Goal: Information Seeking & Learning: Check status

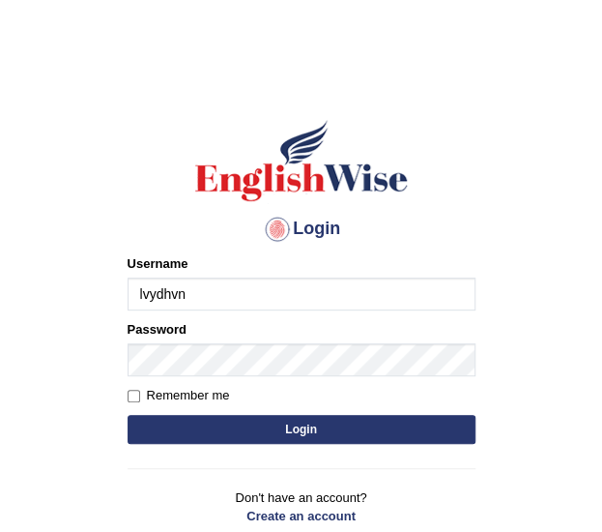
type input "lvydhvn"
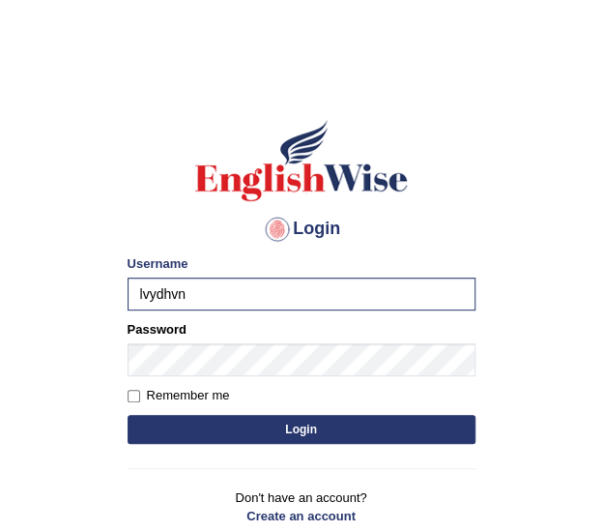
click at [326, 428] on button "Login" at bounding box center [302, 429] width 348 height 29
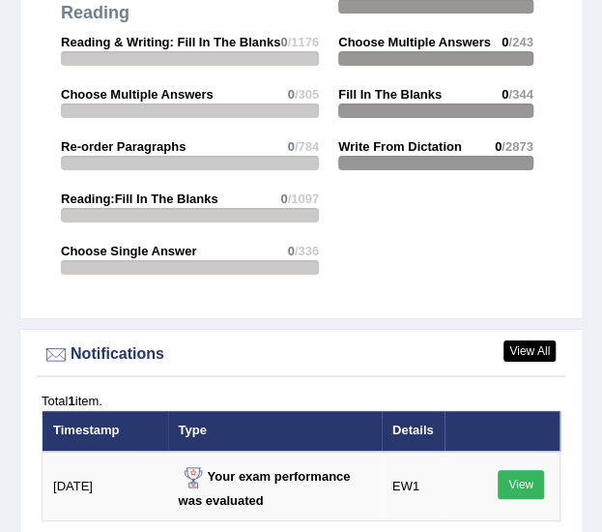
scroll to position [3575, 0]
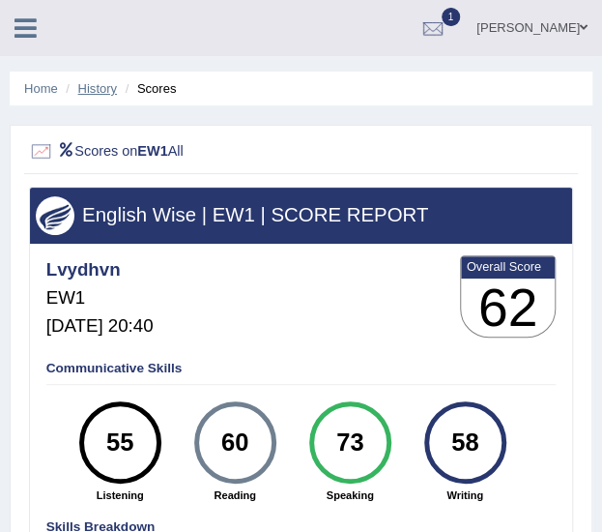
click at [96, 95] on link "History" at bounding box center [97, 88] width 39 height 14
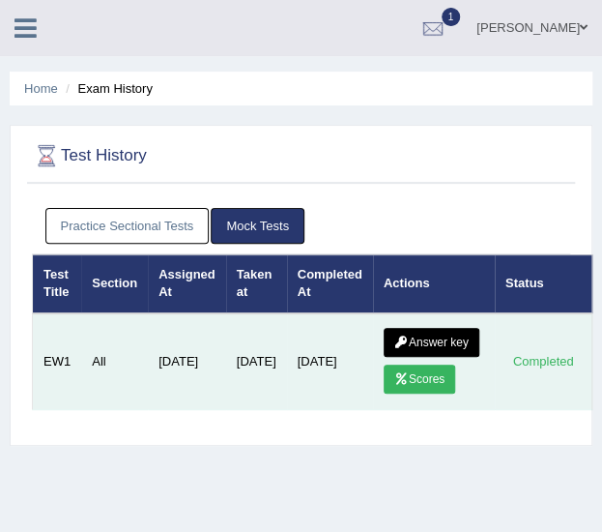
click at [423, 335] on link "Answer key" at bounding box center [432, 342] width 96 height 29
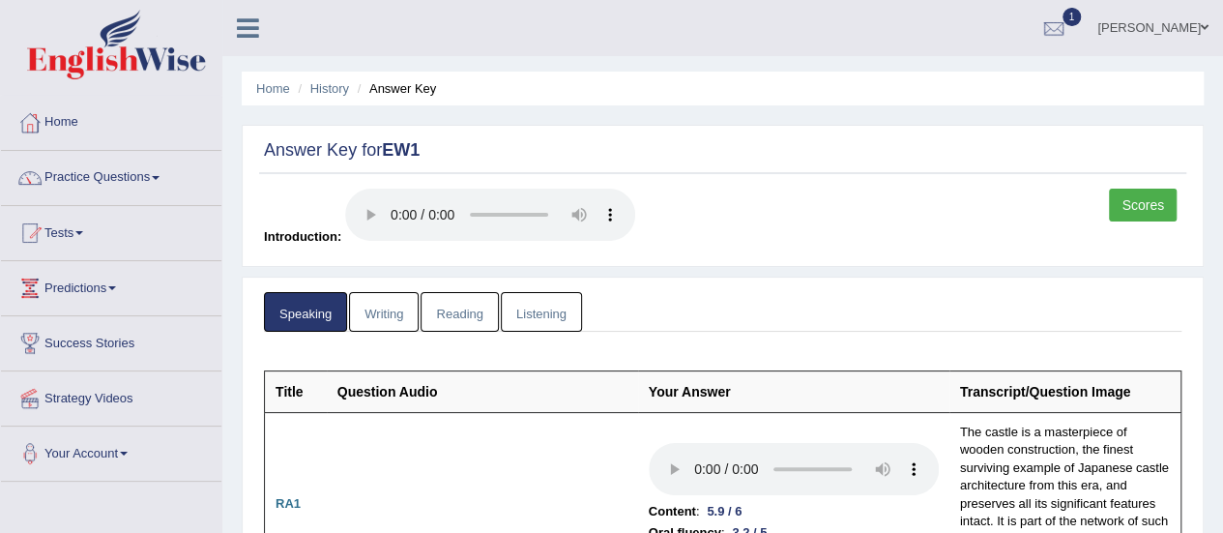
click at [547, 307] on link "Listening" at bounding box center [541, 312] width 81 height 40
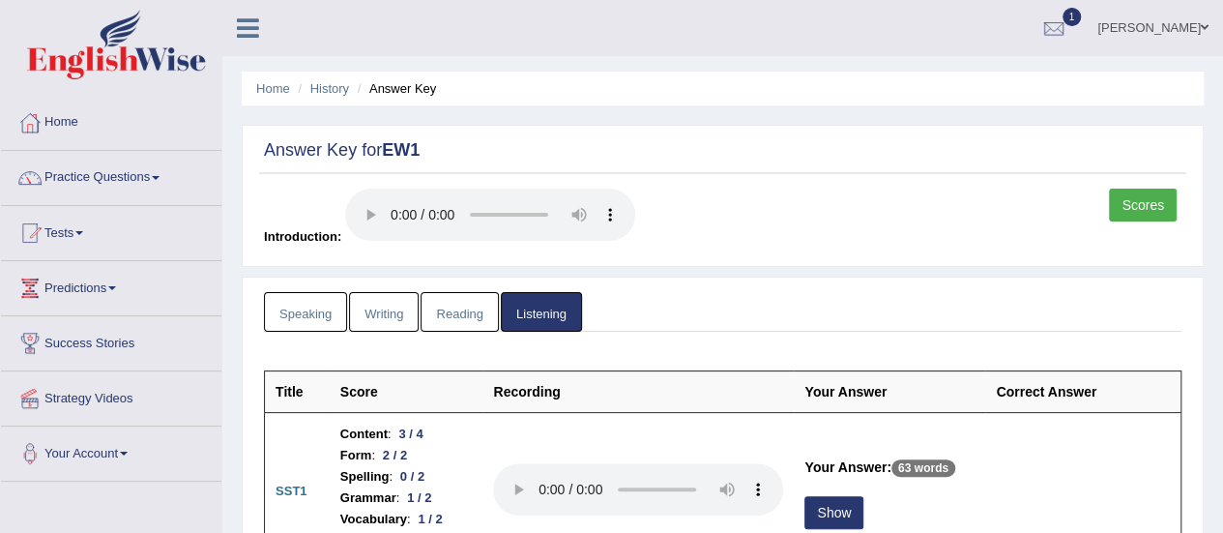
click at [441, 328] on link "Reading" at bounding box center [458, 312] width 77 height 40
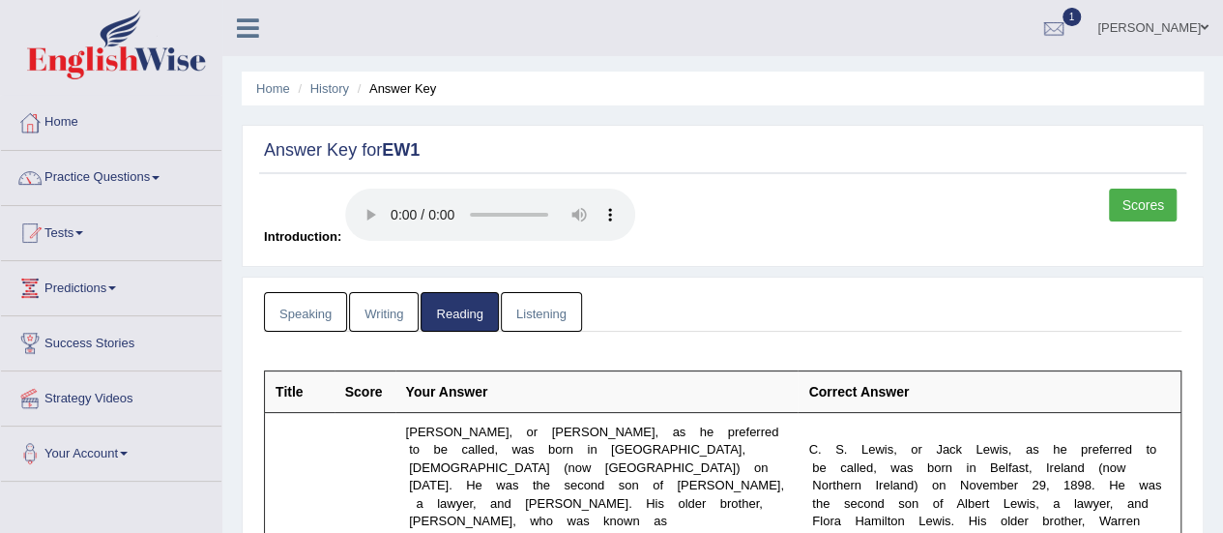
click at [601, 200] on link "Scores" at bounding box center [1143, 204] width 68 height 33
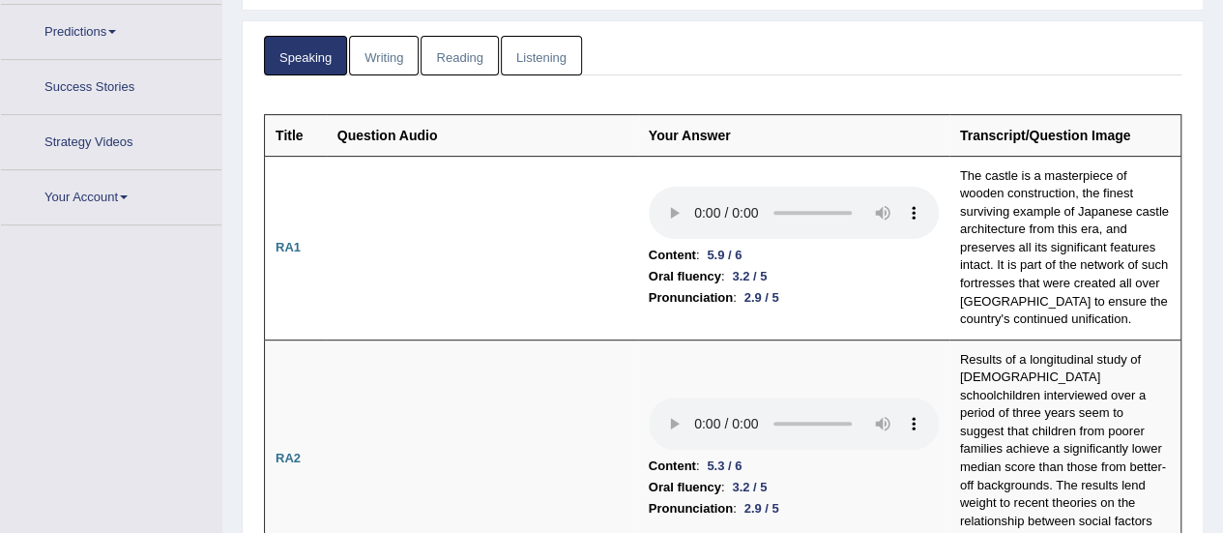
scroll to position [292, 0]
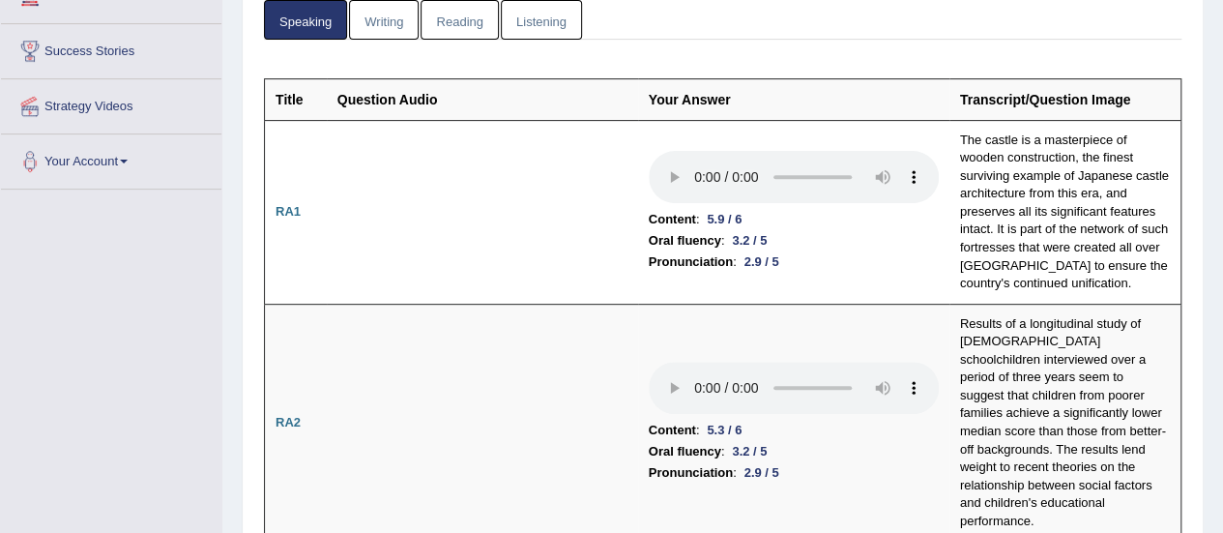
click at [388, 24] on link "Writing" at bounding box center [384, 20] width 70 height 40
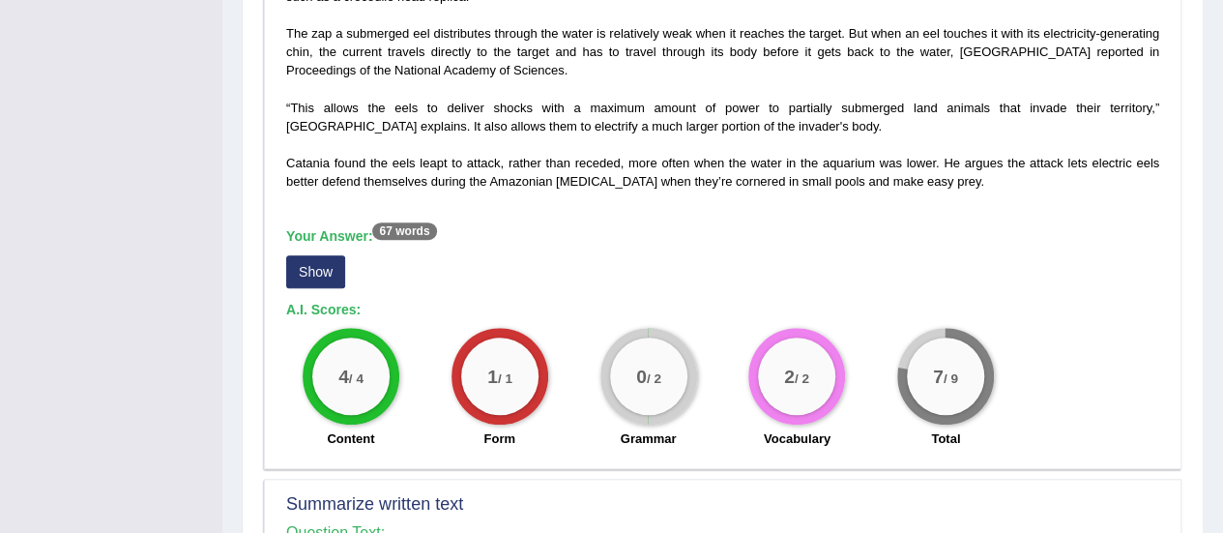
scroll to position [607, 0]
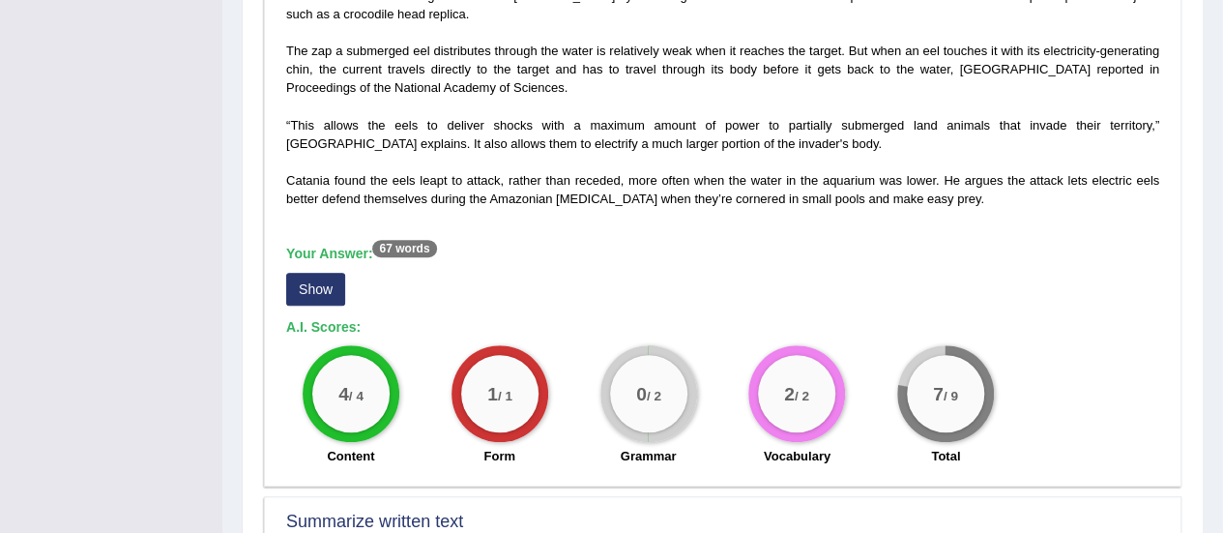
click at [330, 285] on button "Show" at bounding box center [315, 289] width 59 height 33
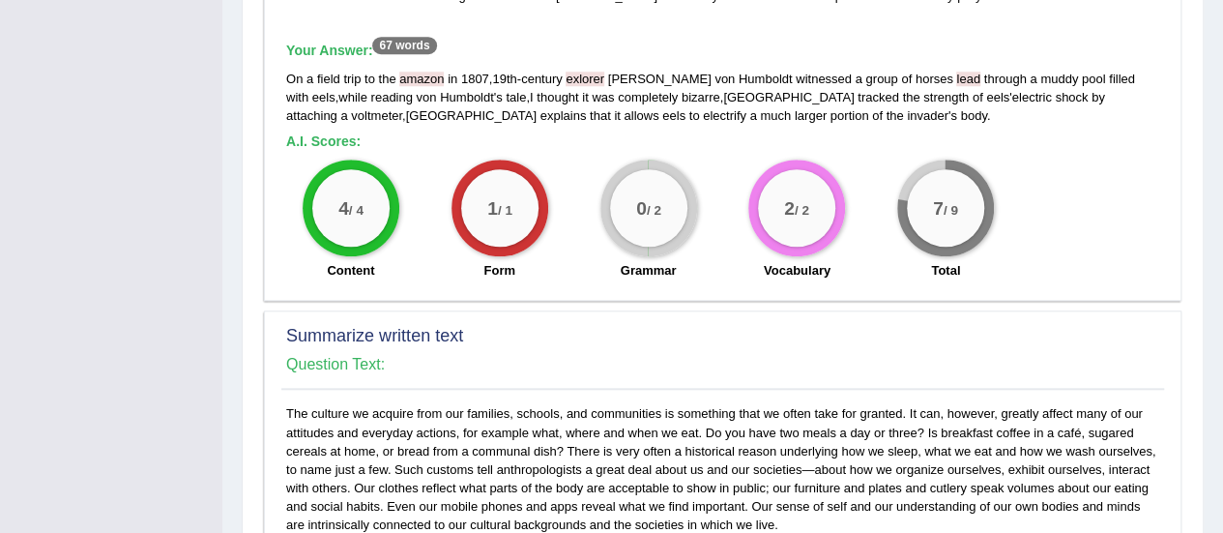
scroll to position [688, 0]
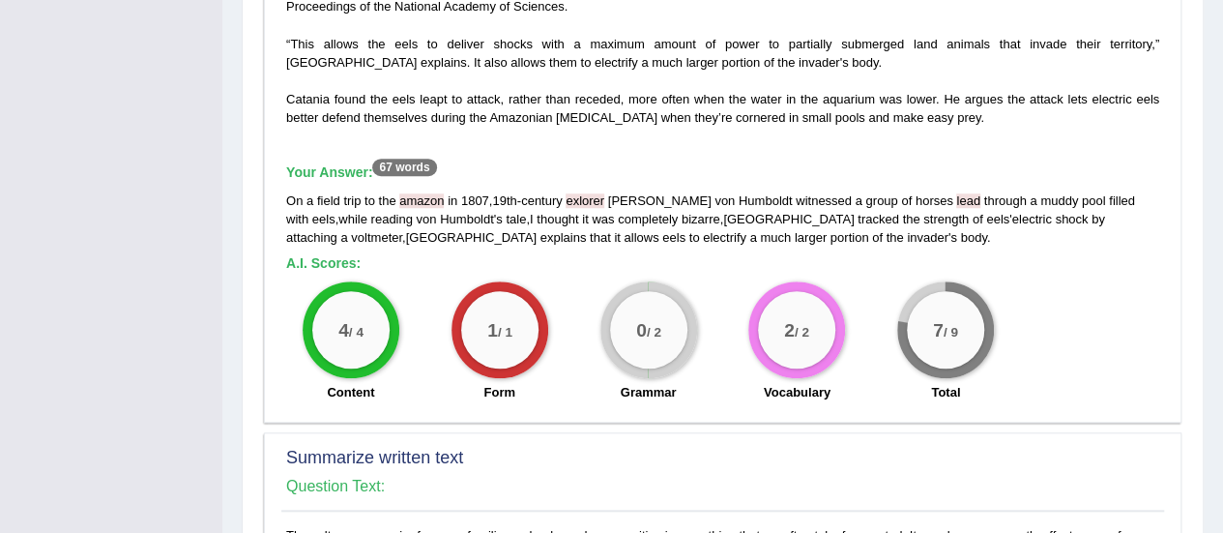
click at [421, 199] on span "amazon" at bounding box center [421, 200] width 44 height 14
click at [416, 198] on span "amazon" at bounding box center [421, 200] width 44 height 14
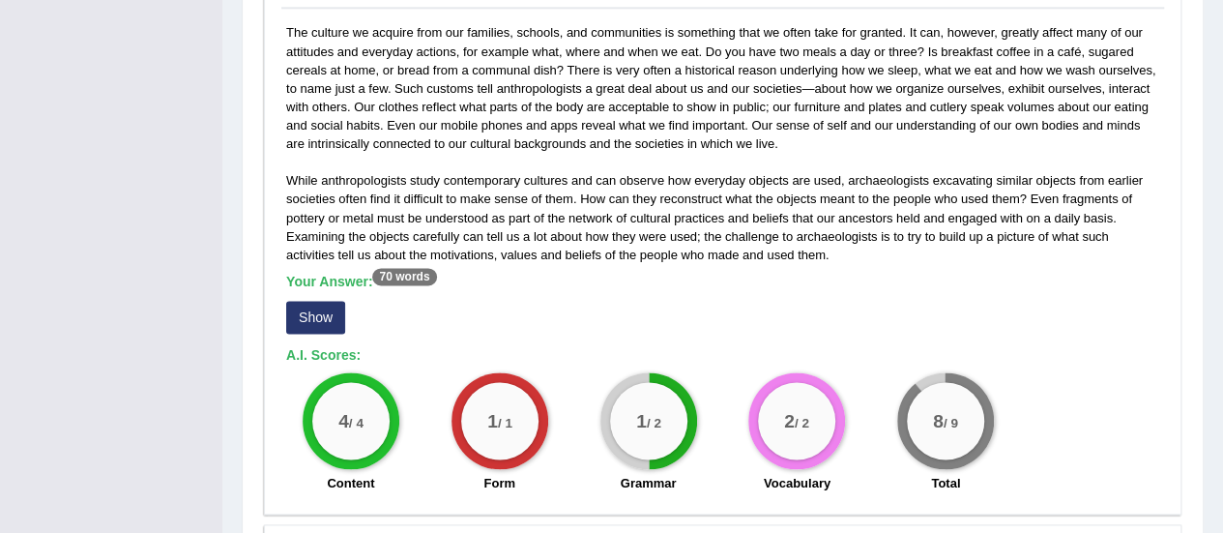
scroll to position [1191, 0]
click at [315, 318] on button "Show" at bounding box center [315, 317] width 59 height 33
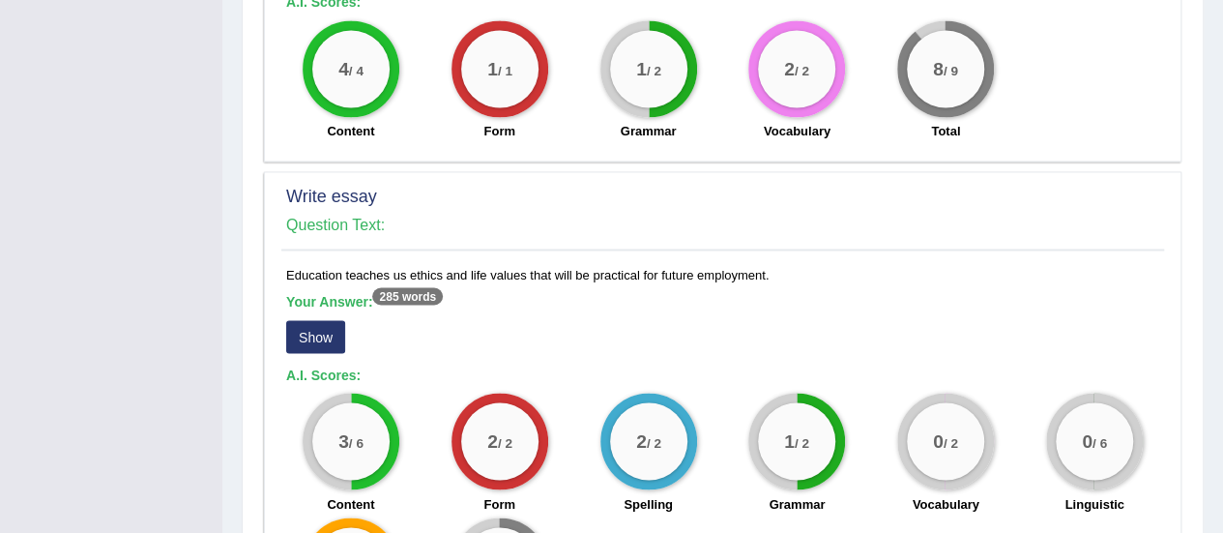
scroll to position [1556, 0]
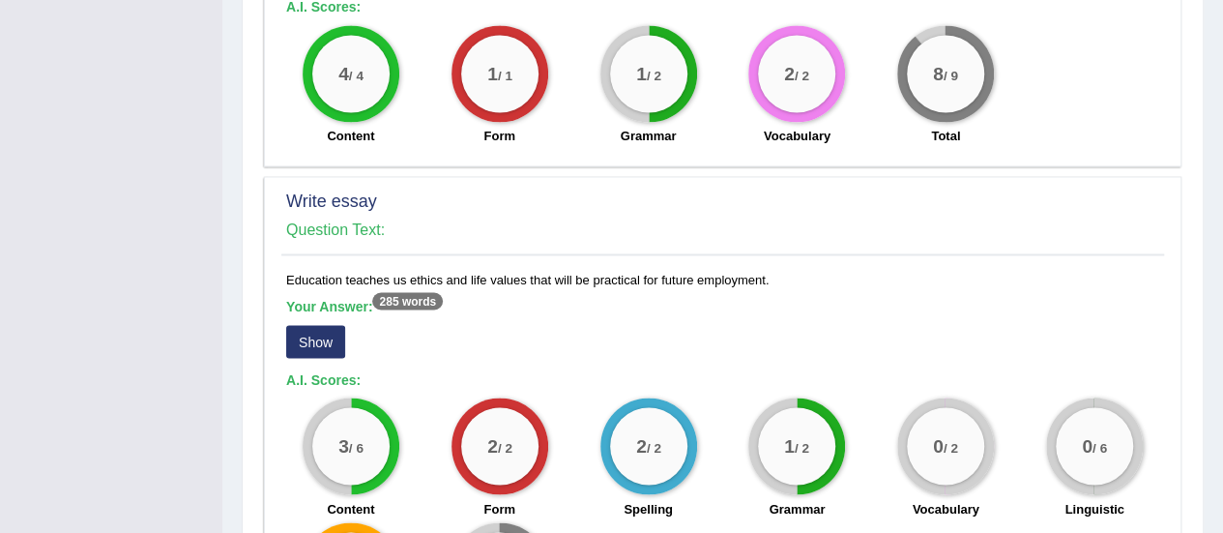
click at [321, 325] on button "Show" at bounding box center [315, 341] width 59 height 33
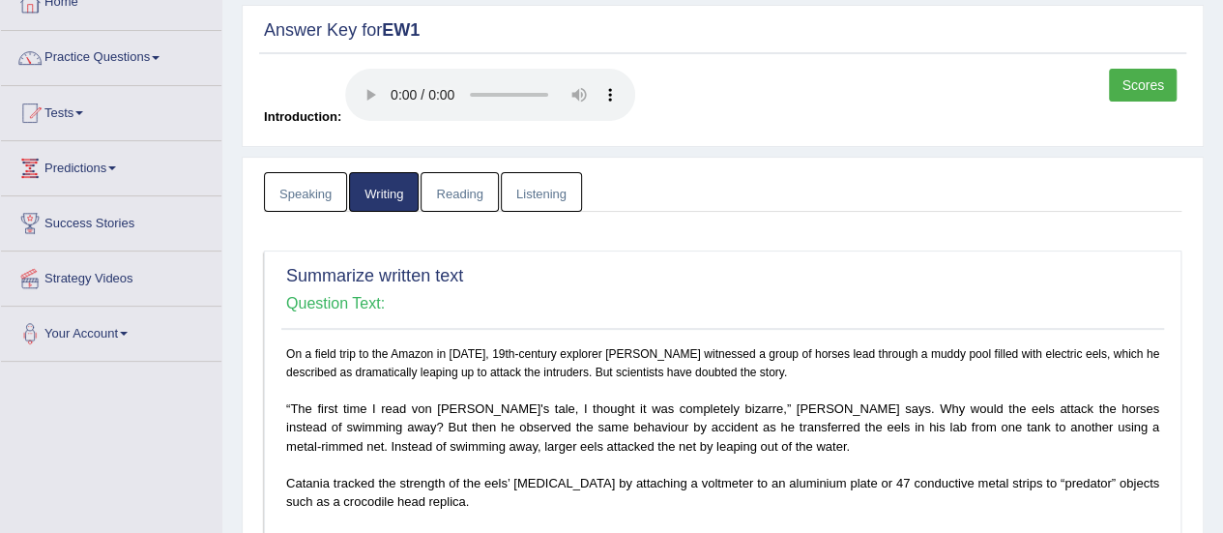
scroll to position [123, 0]
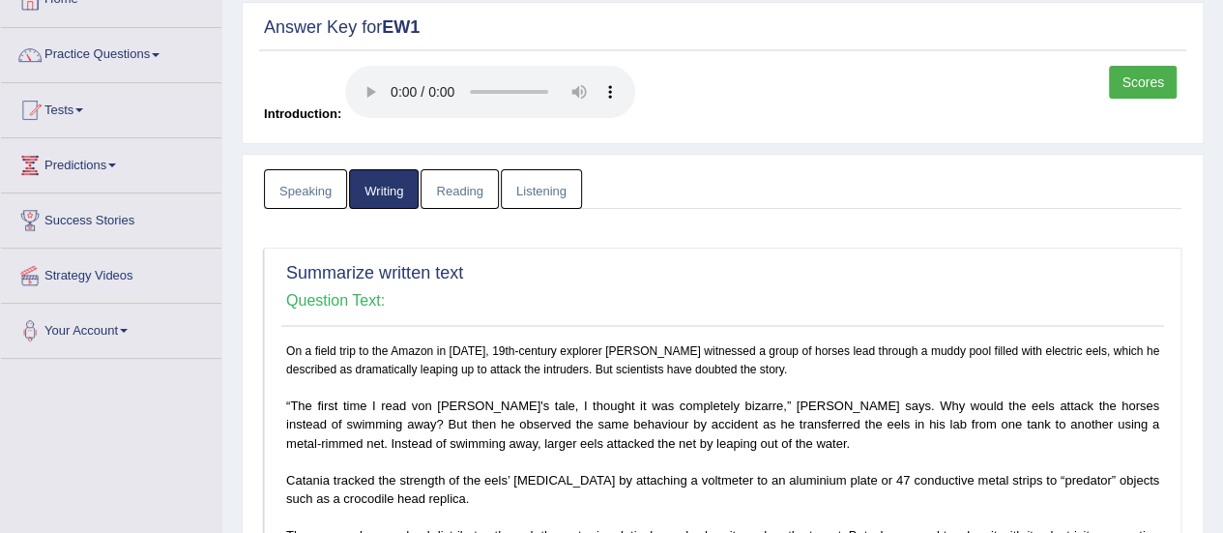
click at [464, 188] on link "Reading" at bounding box center [458, 189] width 77 height 40
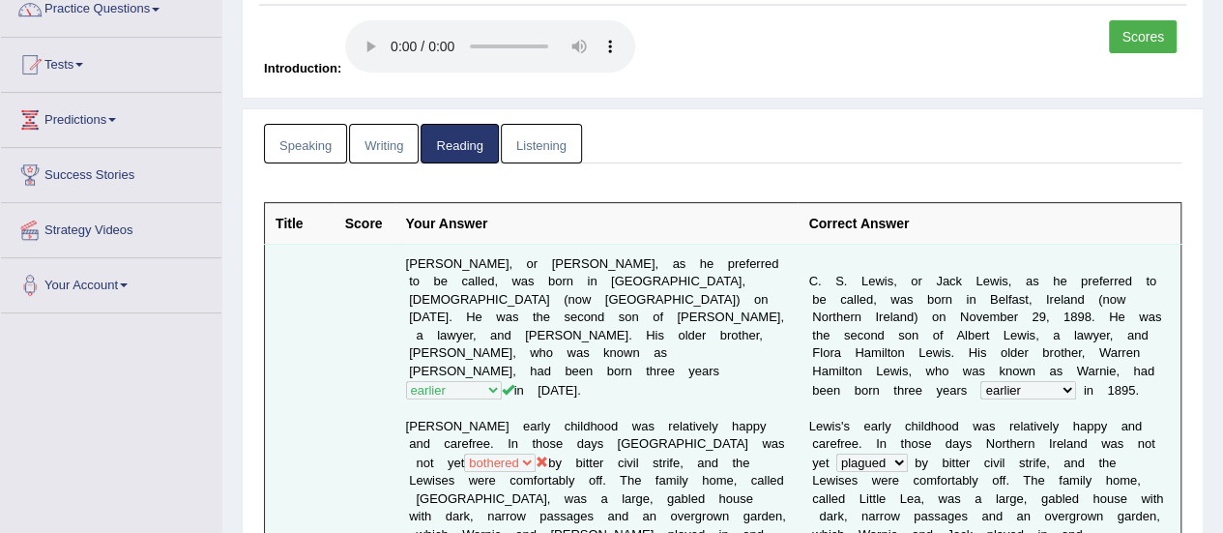
scroll to position [0, 0]
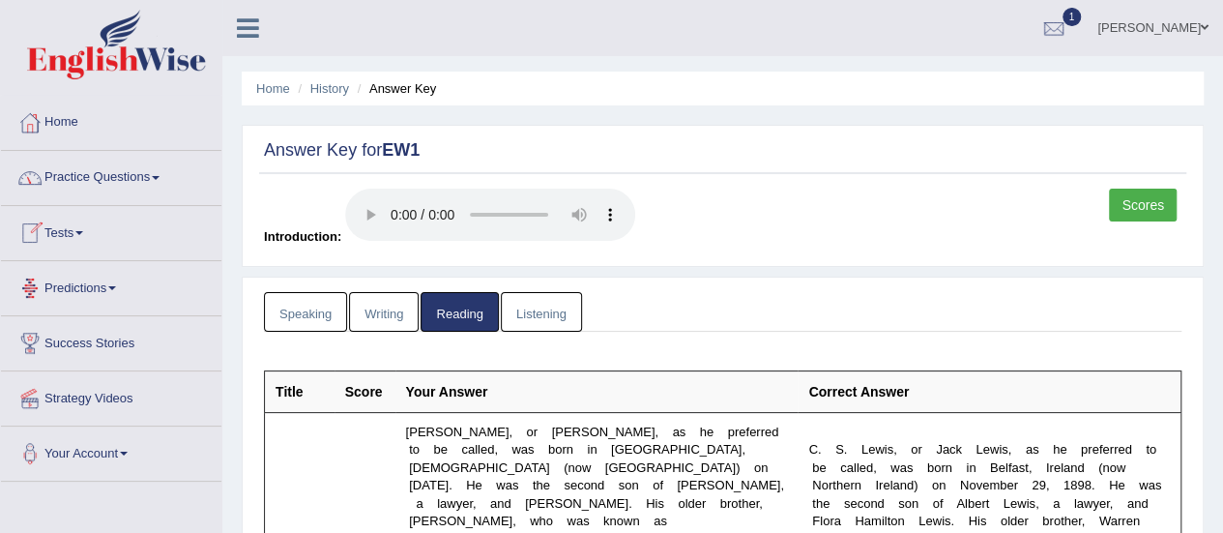
click at [65, 293] on link "Predictions" at bounding box center [111, 285] width 220 height 48
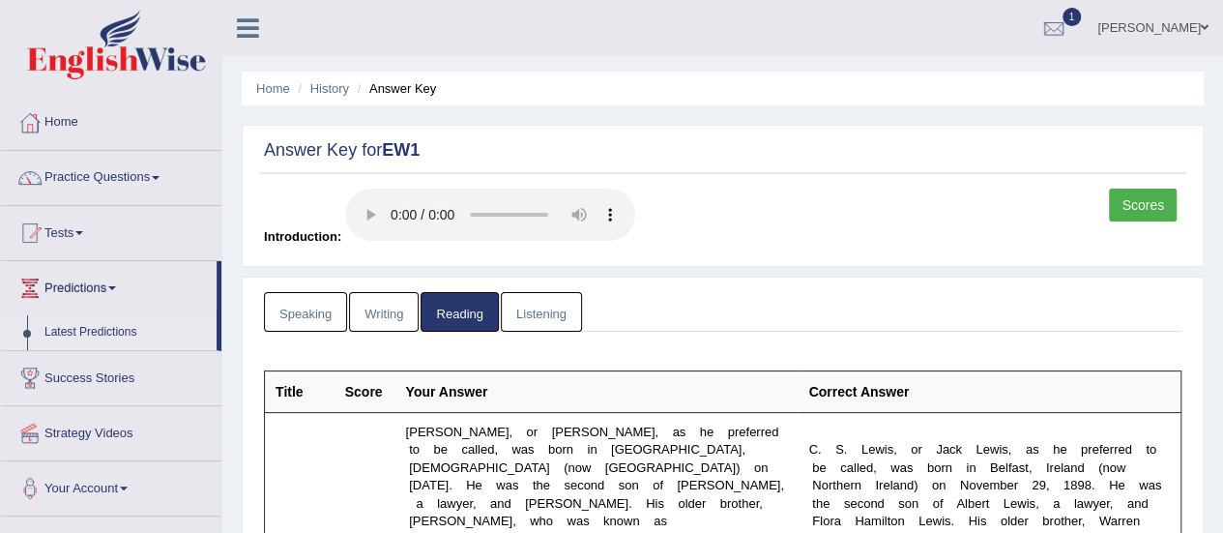
click at [71, 322] on link "Latest Predictions" at bounding box center [126, 332] width 181 height 35
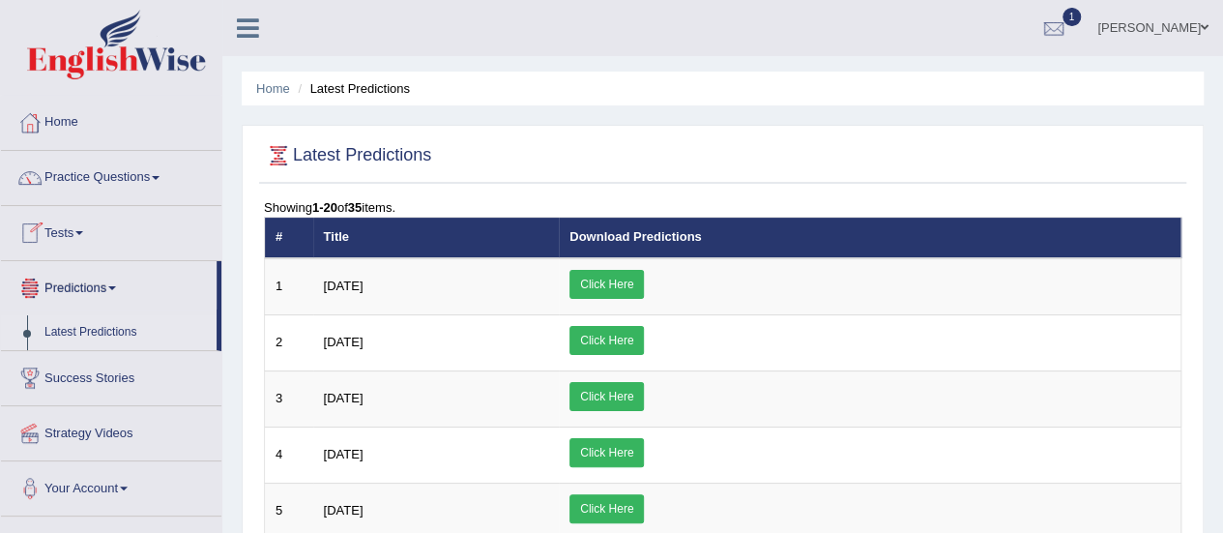
click at [62, 235] on link "Tests" at bounding box center [111, 230] width 220 height 48
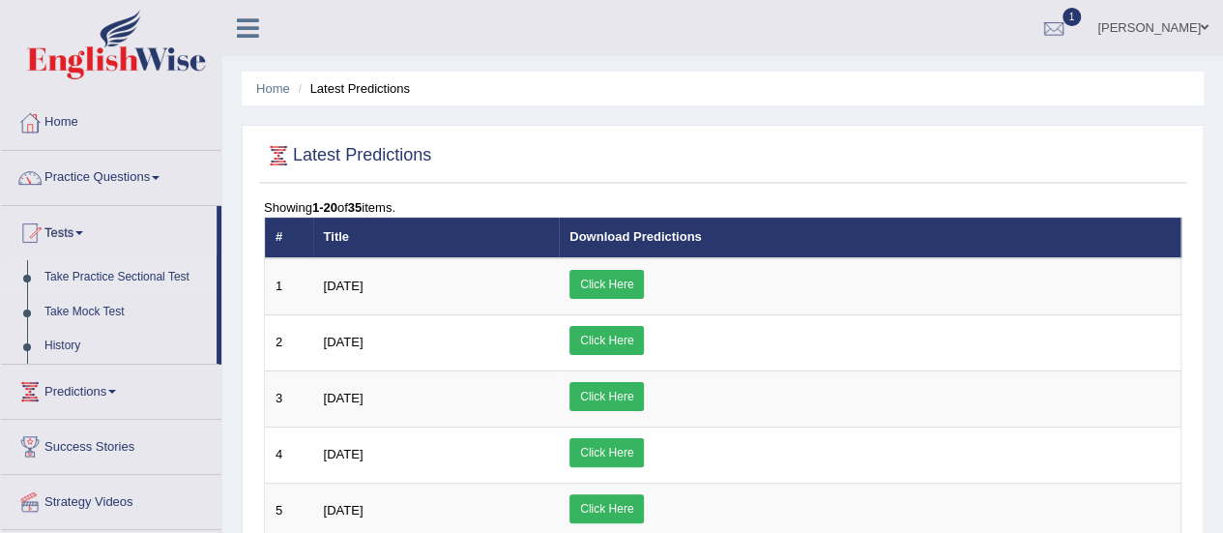
click at [101, 274] on link "Take Practice Sectional Test" at bounding box center [126, 277] width 181 height 35
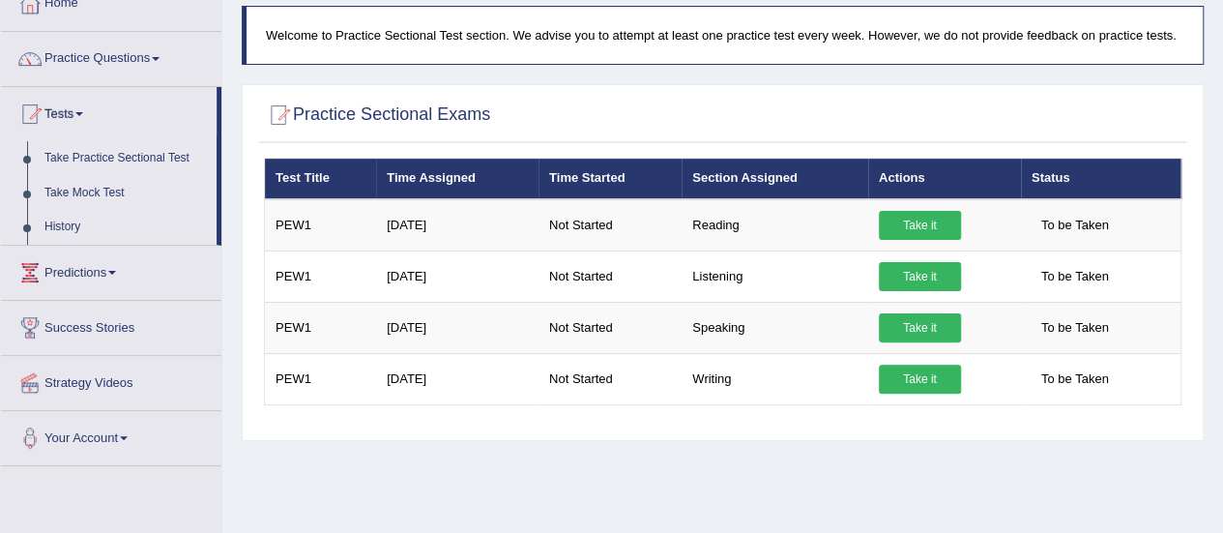
scroll to position [124, 0]
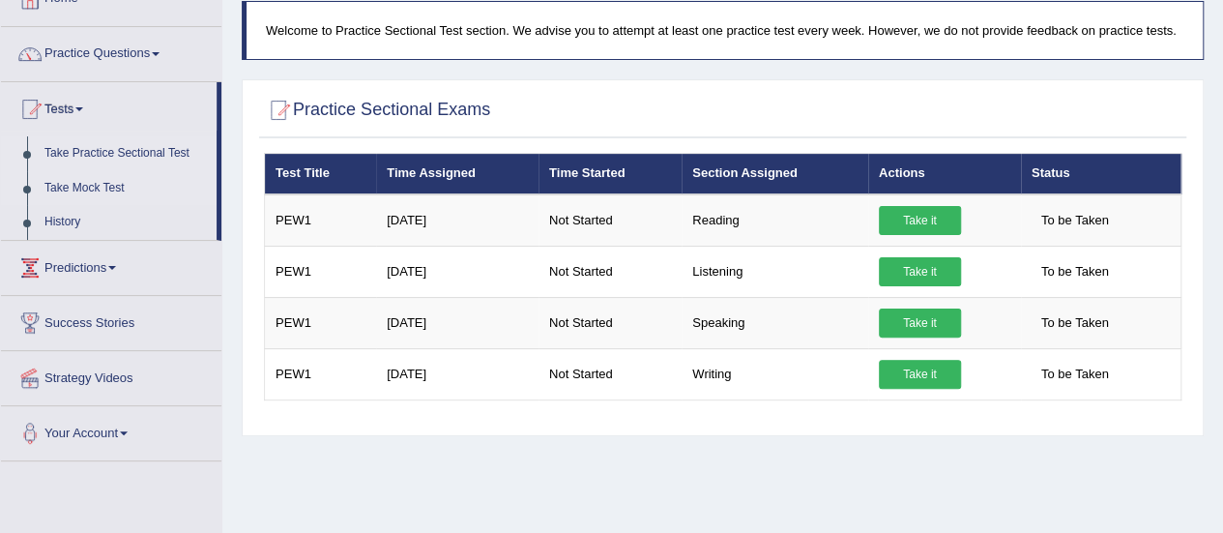
click at [69, 187] on link "Take Mock Test" at bounding box center [126, 188] width 181 height 35
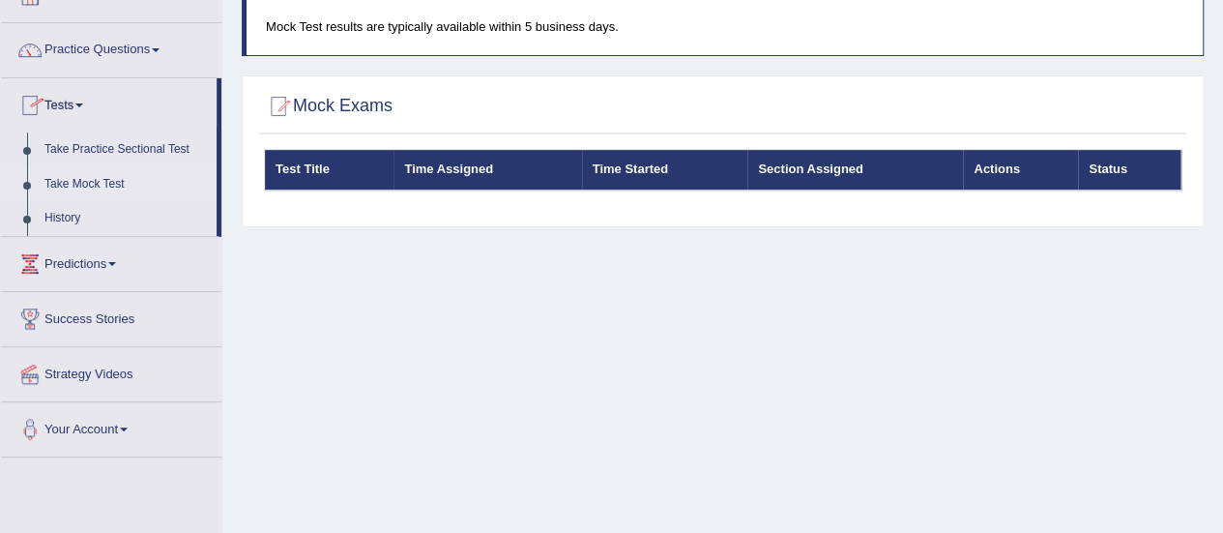
scroll to position [140, 0]
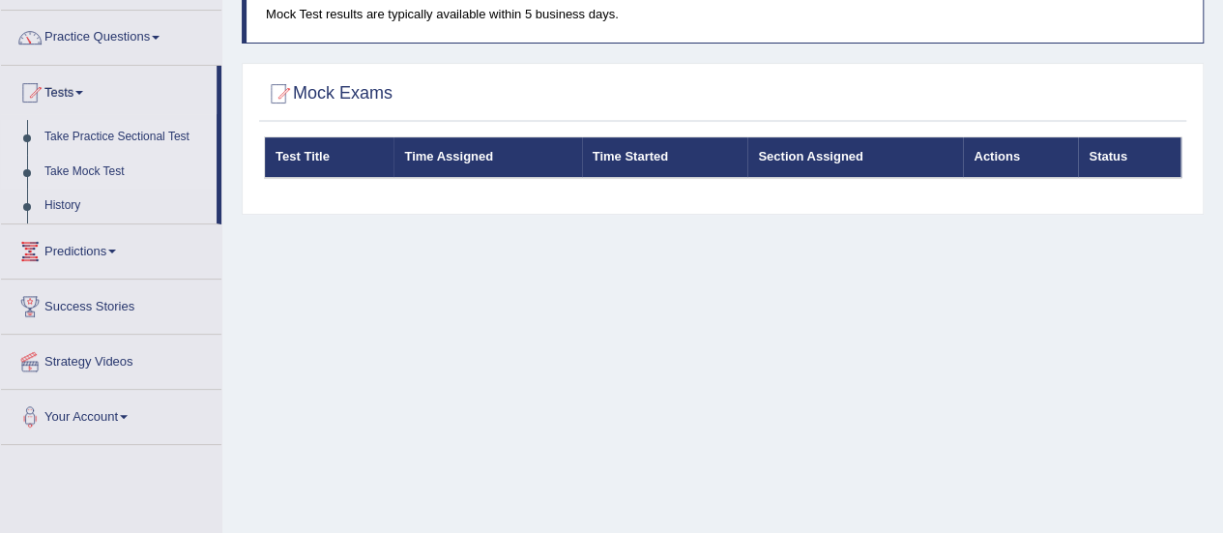
click at [97, 130] on link "Take Practice Sectional Test" at bounding box center [126, 137] width 181 height 35
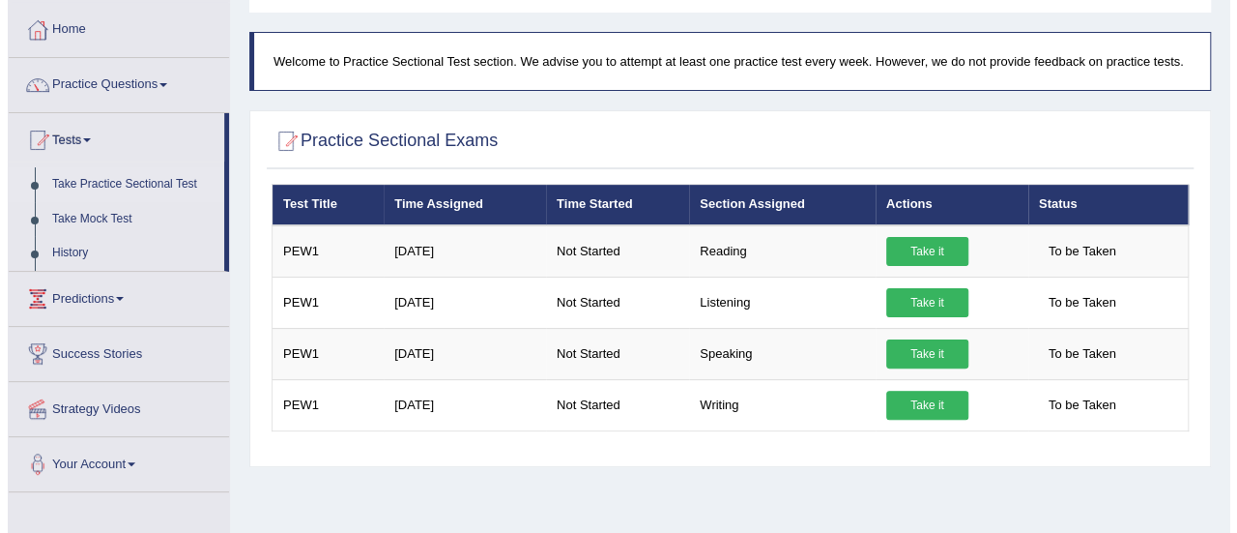
scroll to position [96, 0]
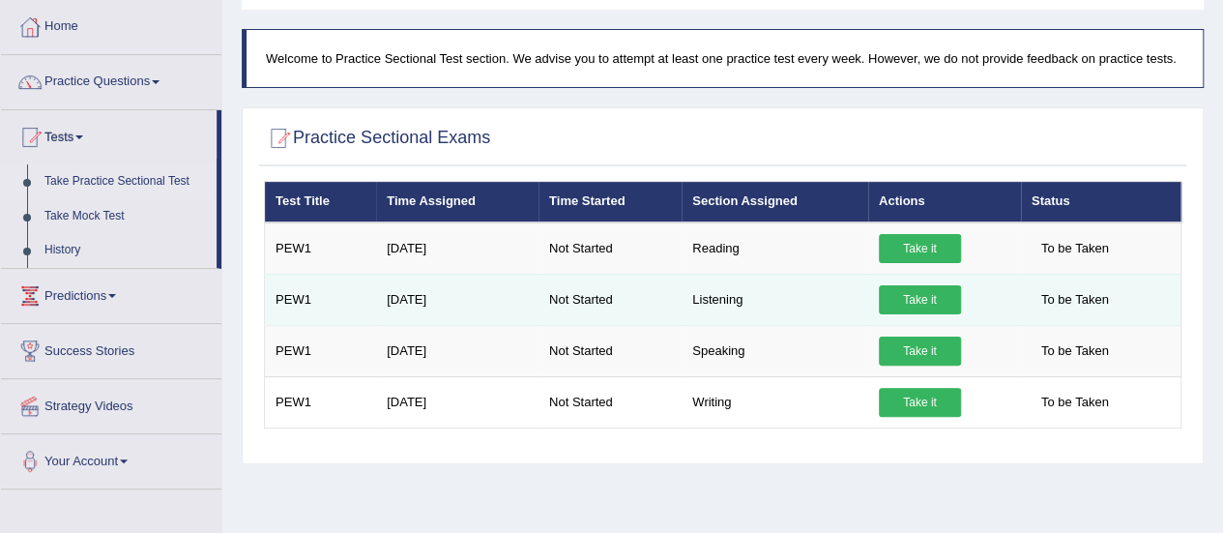
click at [891, 294] on link "Take it" at bounding box center [920, 299] width 82 height 29
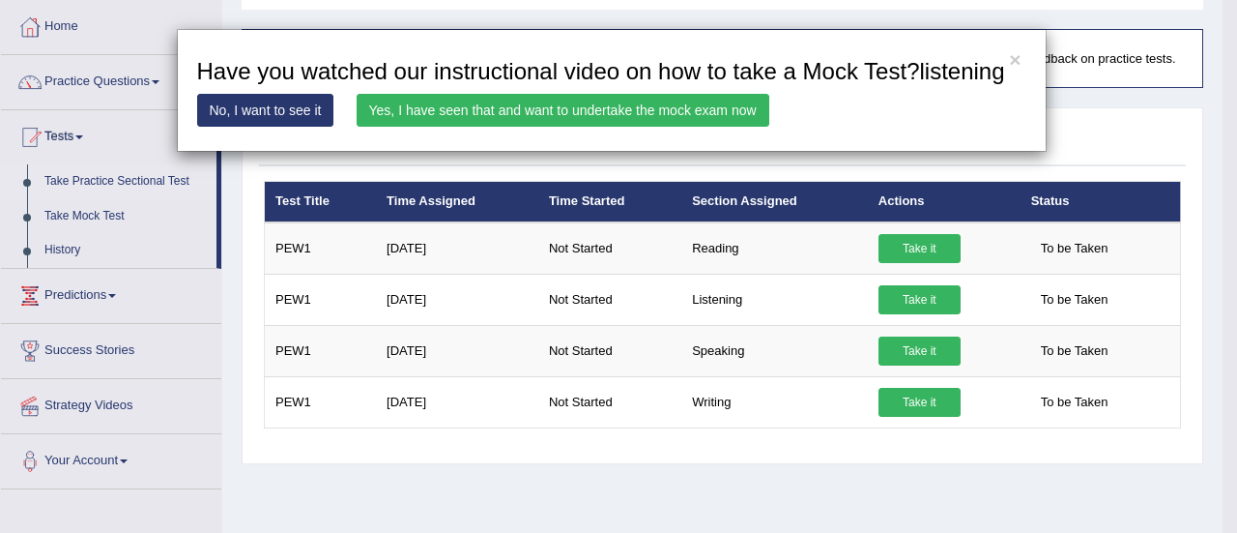
click at [611, 115] on link "Yes, I have seen that and want to undertake the mock exam now" at bounding box center [563, 110] width 413 height 33
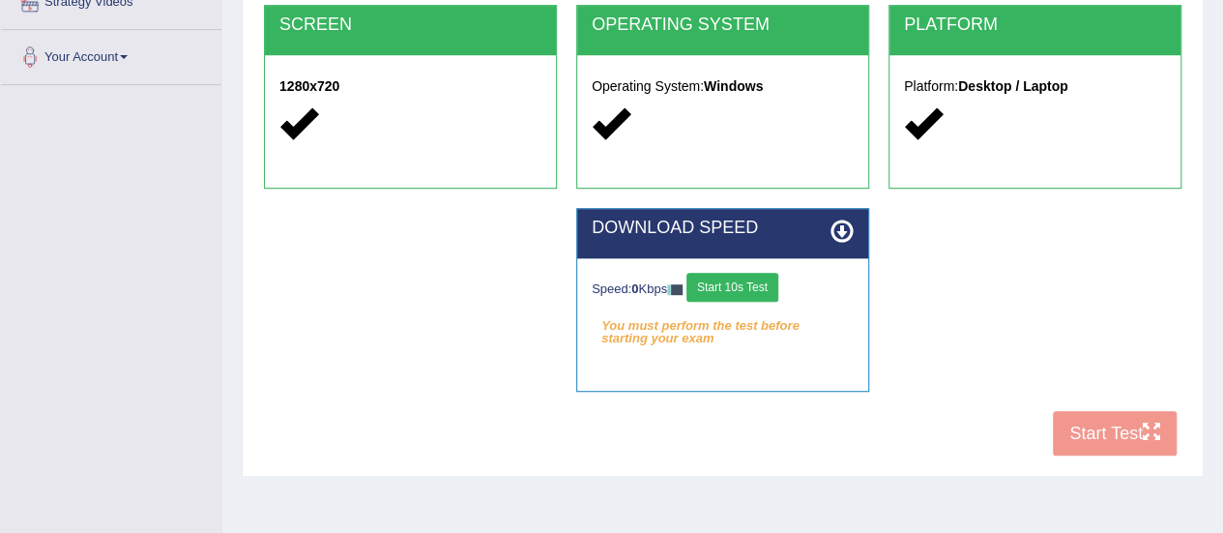
scroll to position [401, 0]
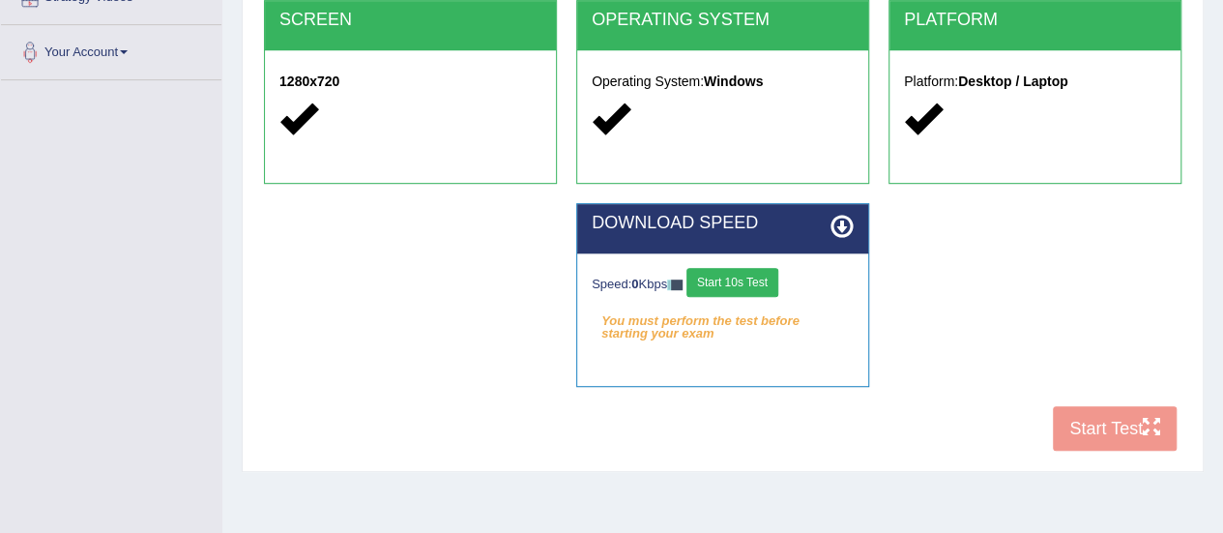
click at [1135, 420] on div "COOKIES Cookies Enabled JAVASCRIPT Javascript Enabled BROWSER Browser: Chrome S…" at bounding box center [722, 129] width 927 height 664
click at [769, 279] on button "Start 10s Test" at bounding box center [732, 282] width 92 height 29
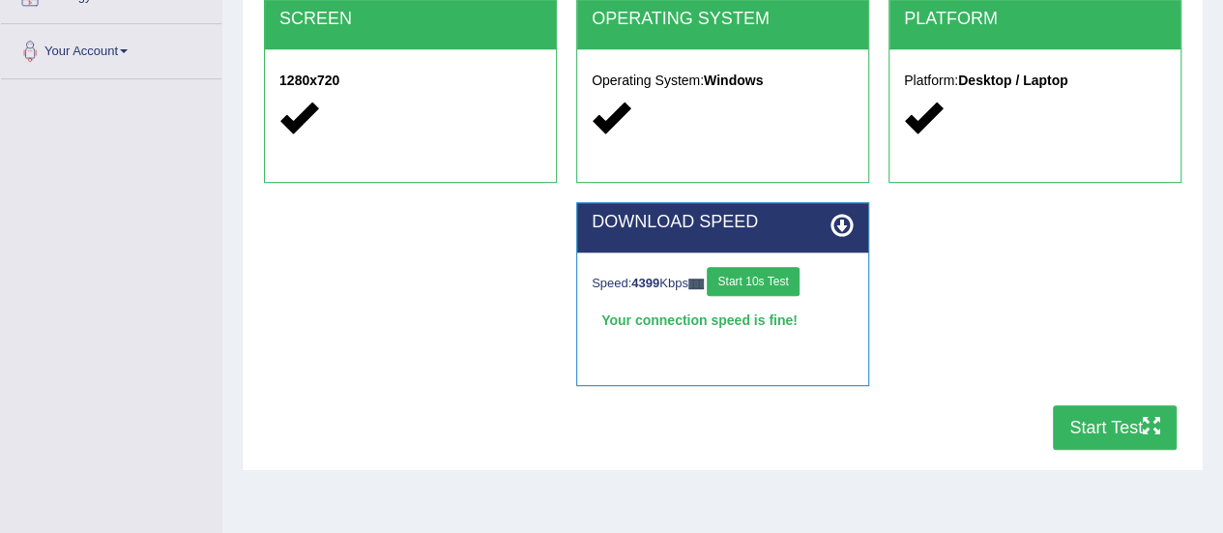
scroll to position [403, 0]
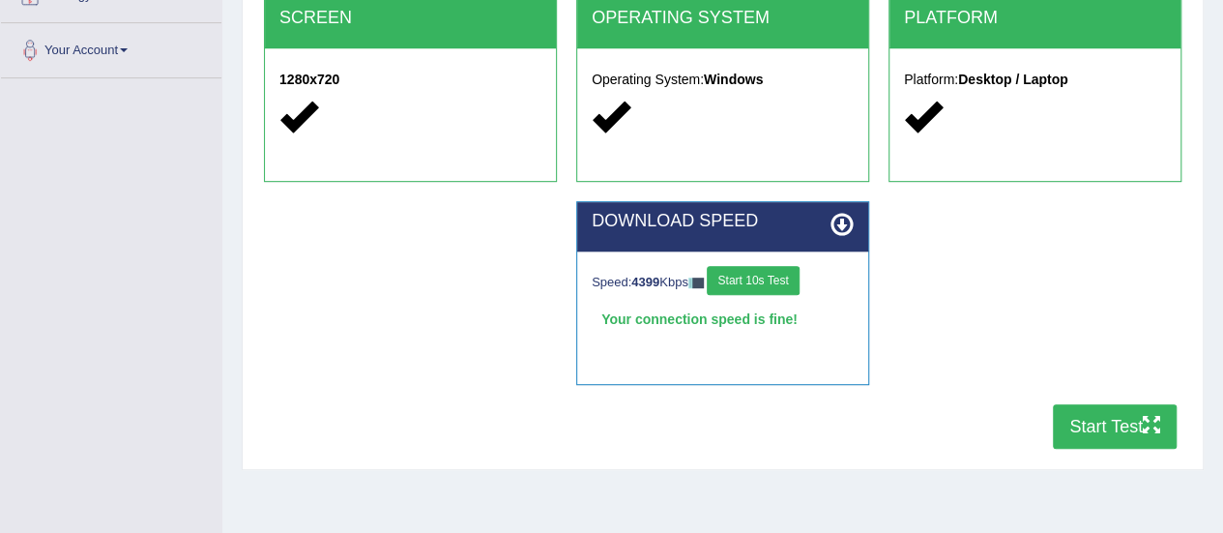
click at [1075, 440] on button "Start Test" at bounding box center [1115, 426] width 124 height 44
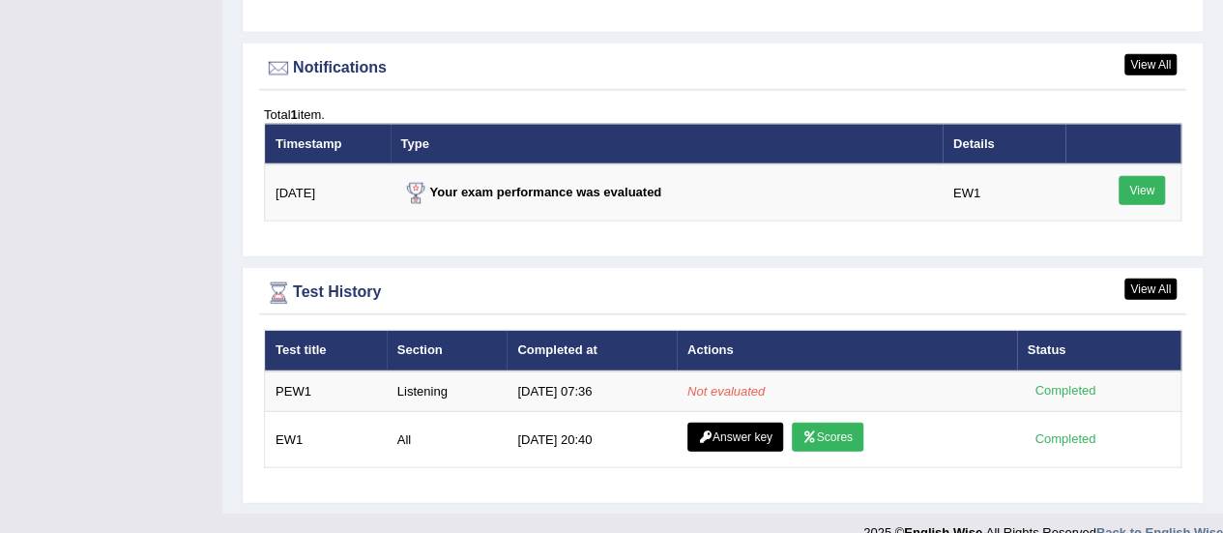
scroll to position [2330, 0]
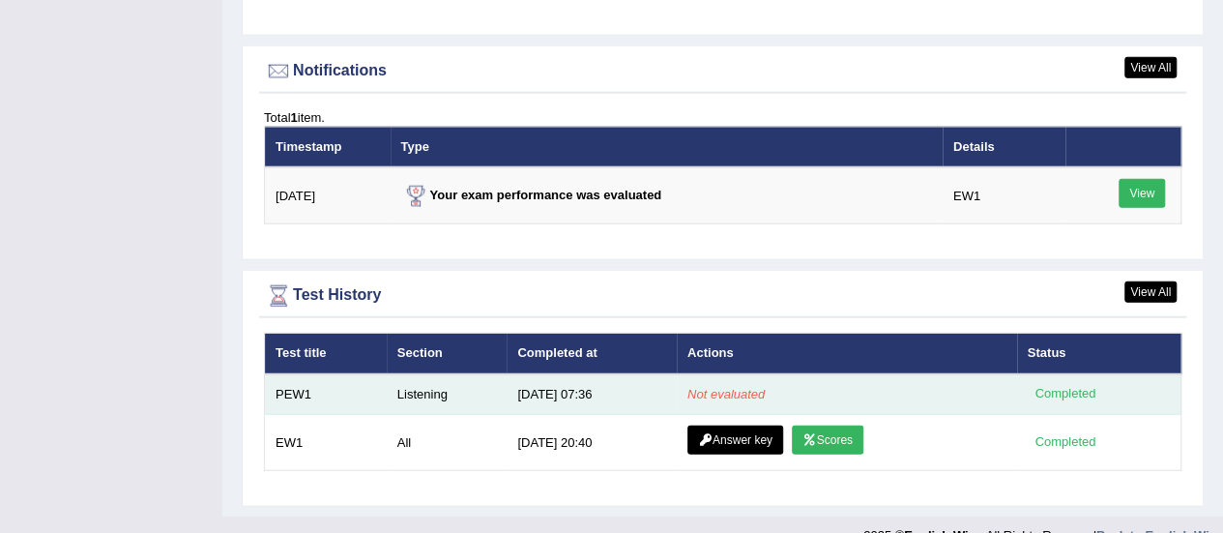
click at [526, 374] on td "9/1/25 07:36" at bounding box center [591, 394] width 170 height 41
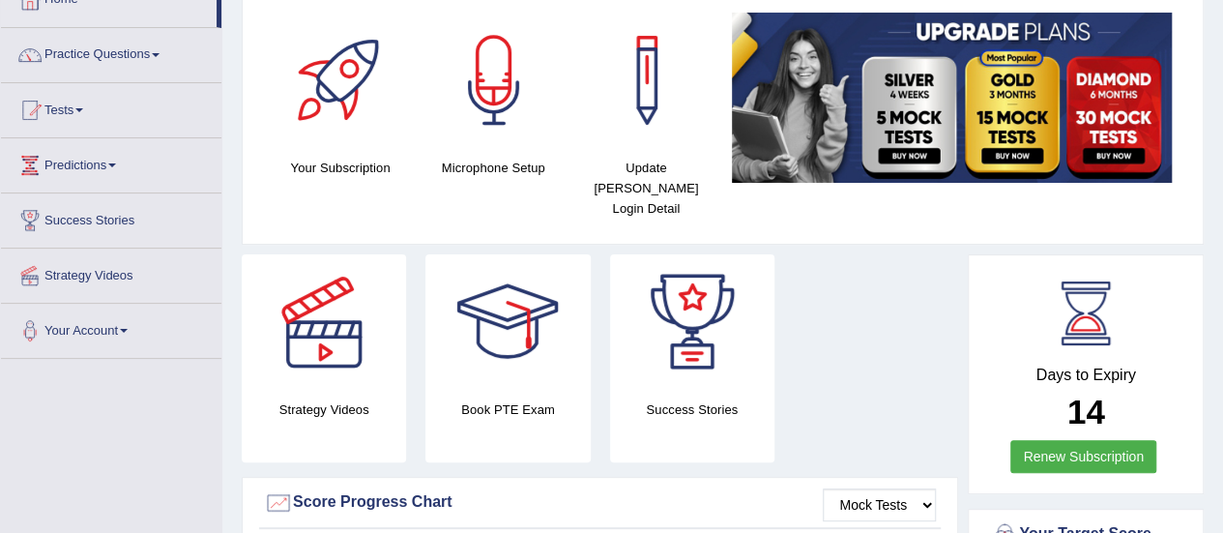
scroll to position [130, 0]
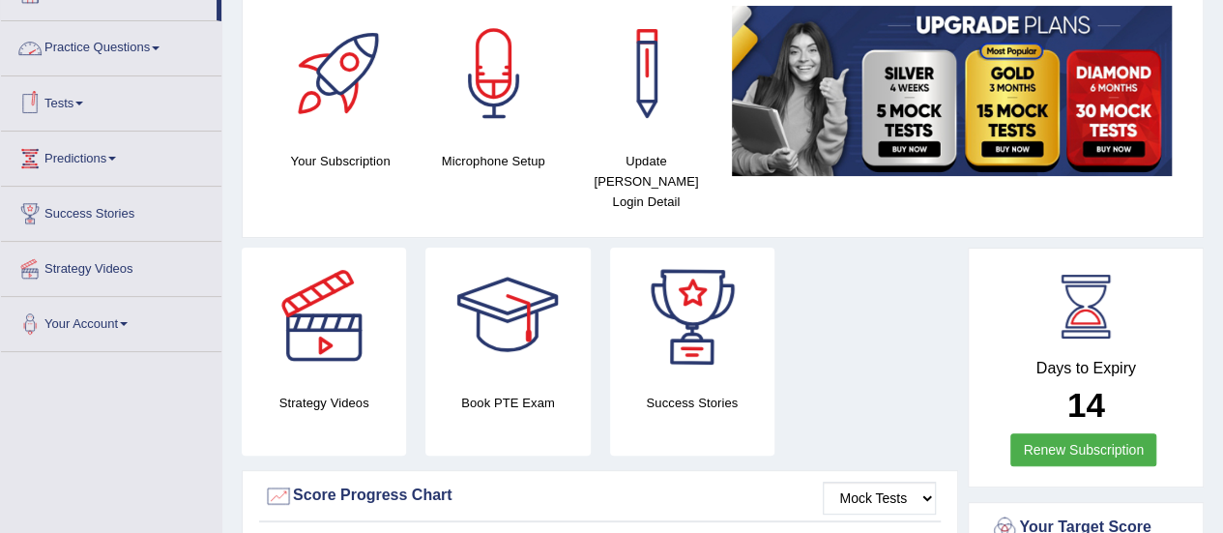
click at [68, 103] on link "Tests" at bounding box center [111, 100] width 220 height 48
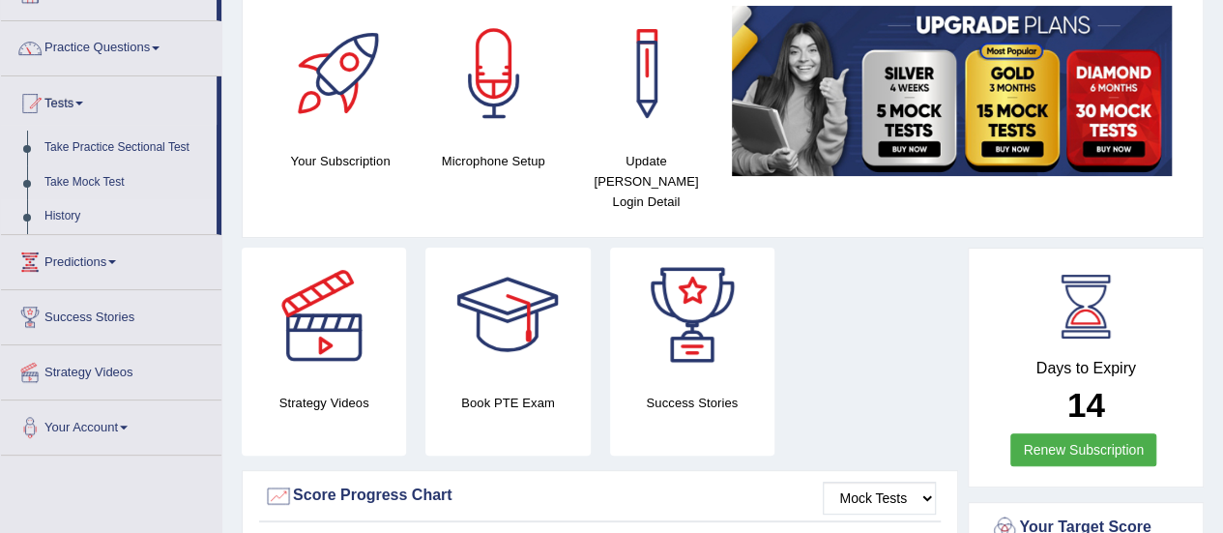
click at [66, 221] on link "History" at bounding box center [126, 216] width 181 height 35
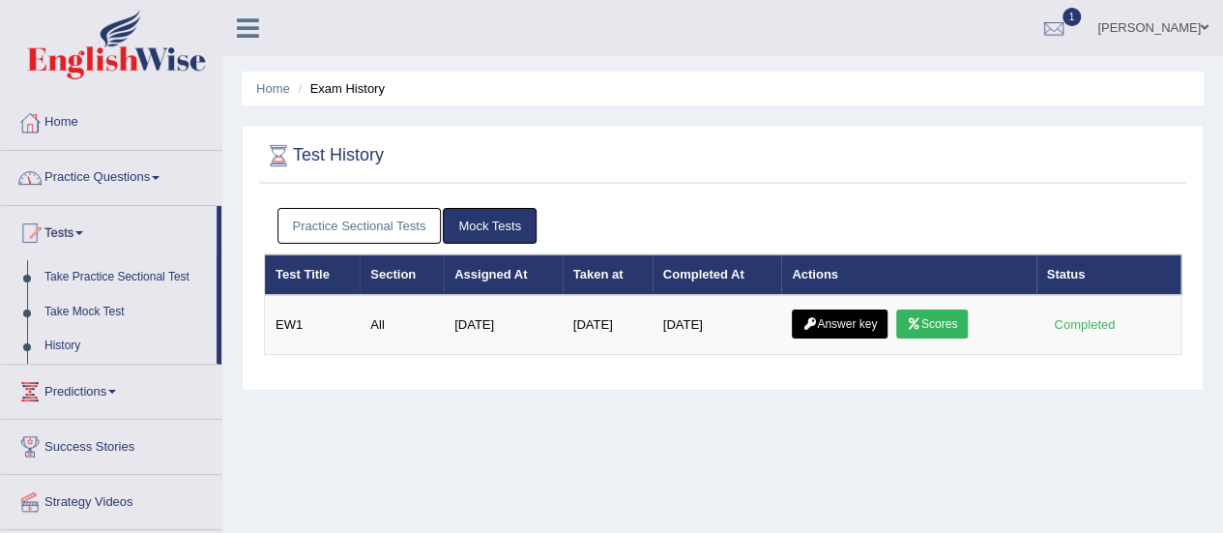
click at [416, 222] on link "Practice Sectional Tests" at bounding box center [359, 226] width 164 height 36
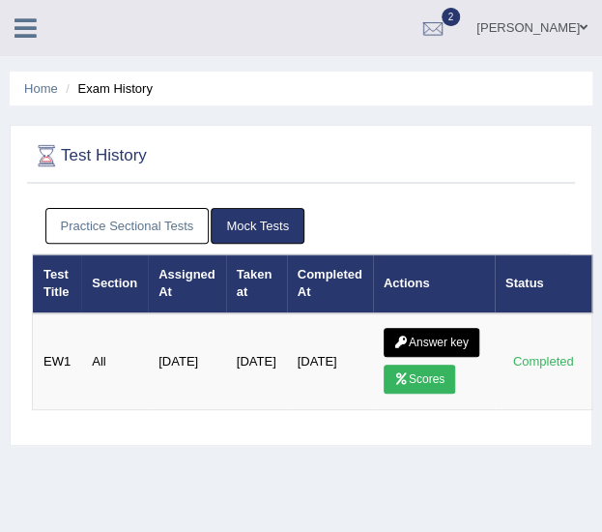
click at [146, 221] on link "Practice Sectional Tests" at bounding box center [127, 226] width 164 height 36
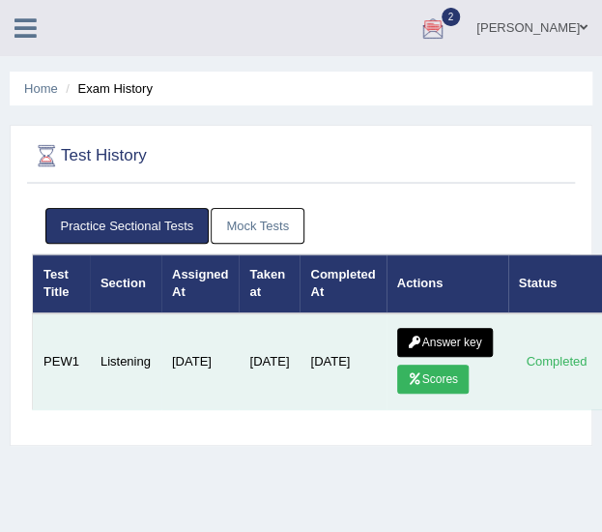
click at [437, 379] on link "Scores" at bounding box center [433, 378] width 72 height 29
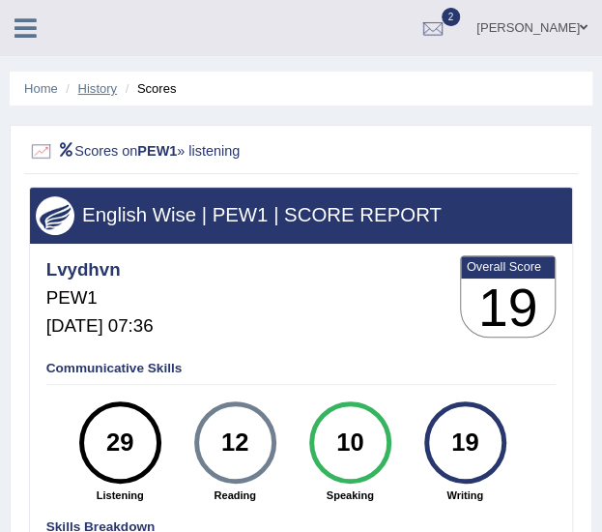
click at [106, 90] on link "History" at bounding box center [97, 88] width 39 height 14
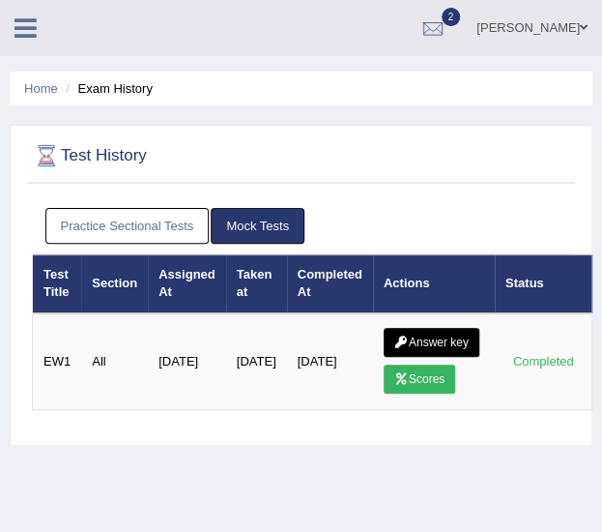
click at [118, 212] on link "Practice Sectional Tests" at bounding box center [127, 226] width 164 height 36
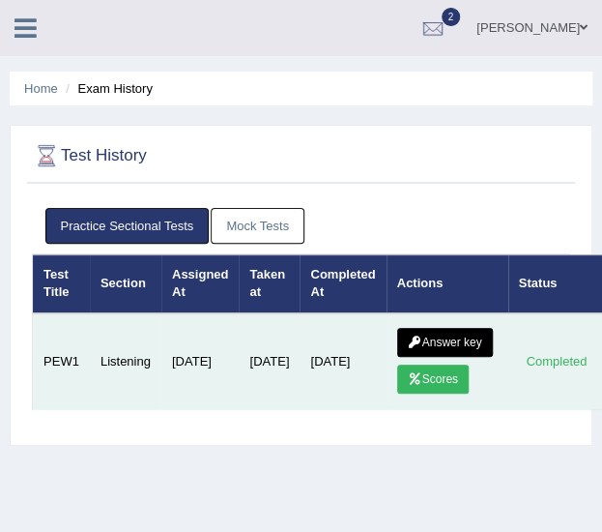
click at [472, 330] on link "Answer key" at bounding box center [445, 342] width 96 height 29
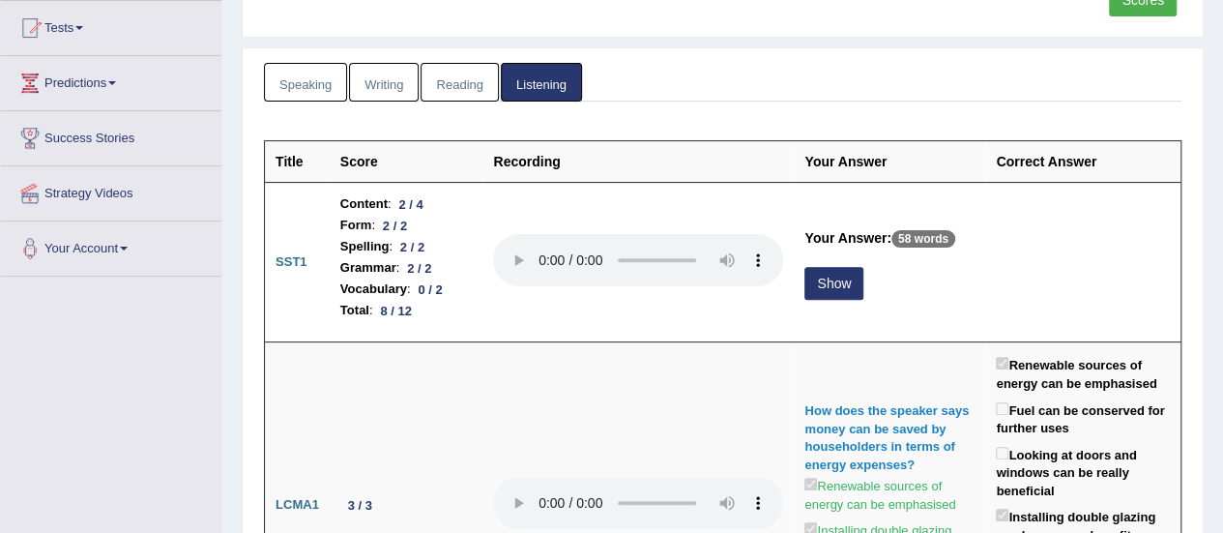
scroll to position [349, 0]
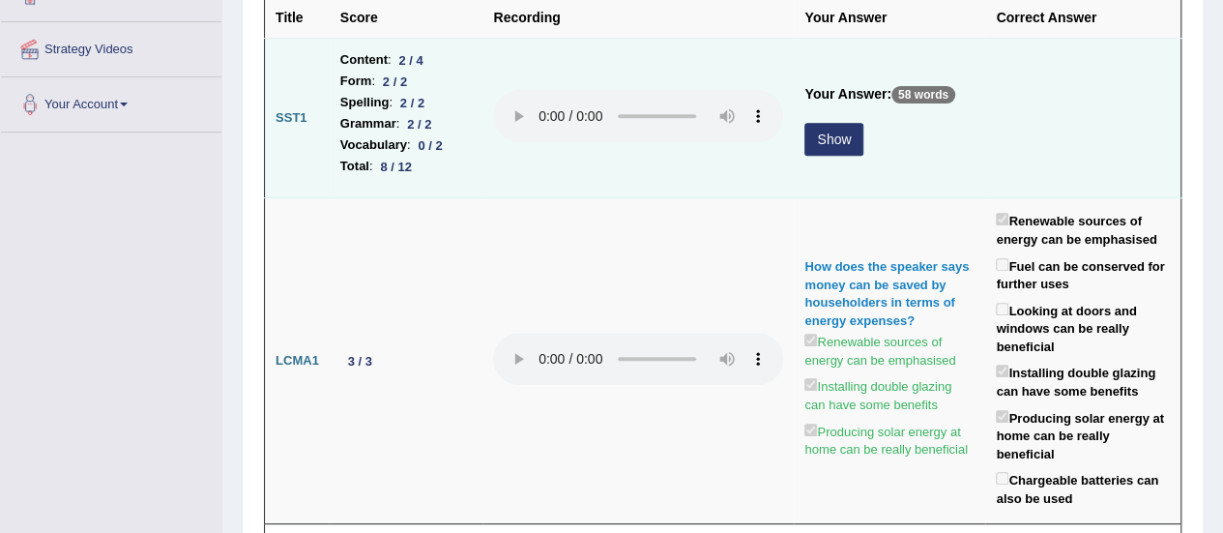
click at [601, 123] on button "Show" at bounding box center [833, 139] width 59 height 33
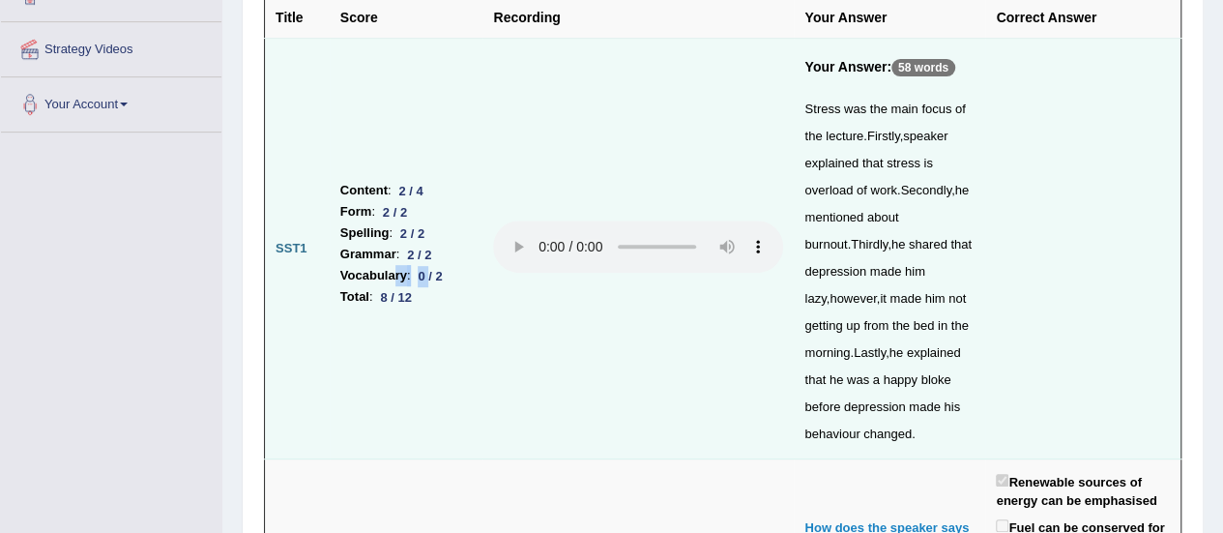
drag, startPoint x: 391, startPoint y: 272, endPoint x: 434, endPoint y: 272, distance: 43.5
click at [434, 272] on li "Vocabulary : 0 / 2" at bounding box center [406, 275] width 132 height 21
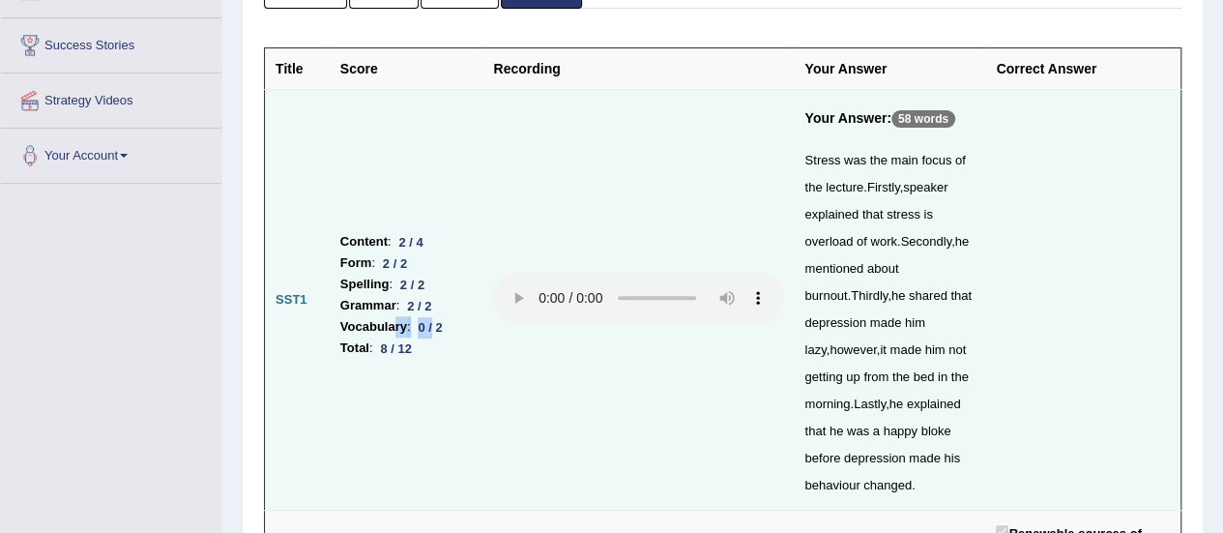
scroll to position [297, 0]
click at [520, 188] on td at bounding box center [637, 301] width 311 height 420
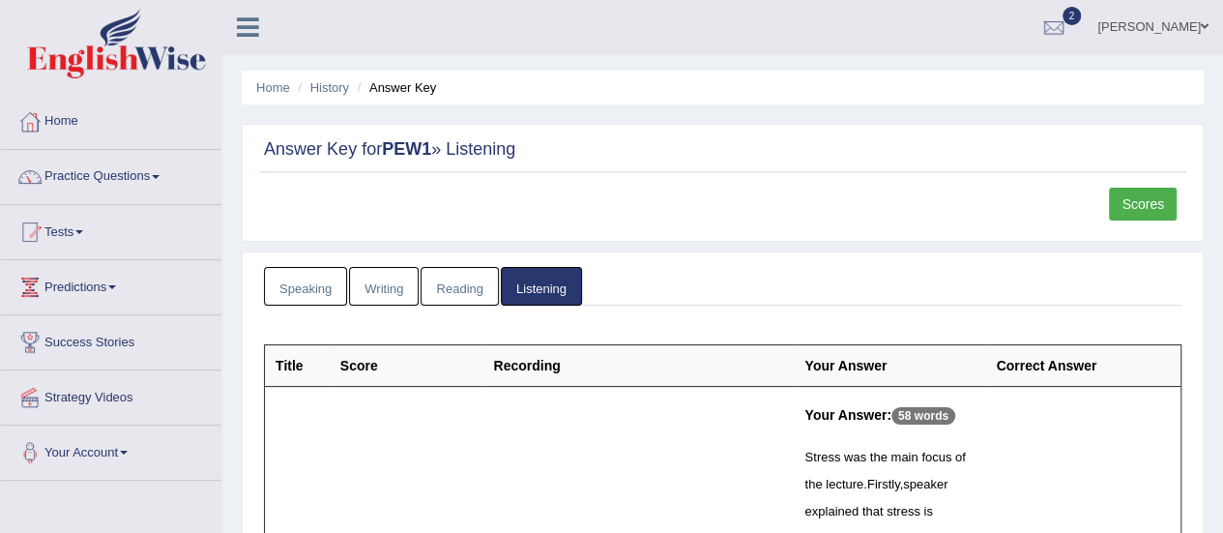
scroll to position [0, 0]
click at [452, 282] on link "Reading" at bounding box center [458, 288] width 77 height 40
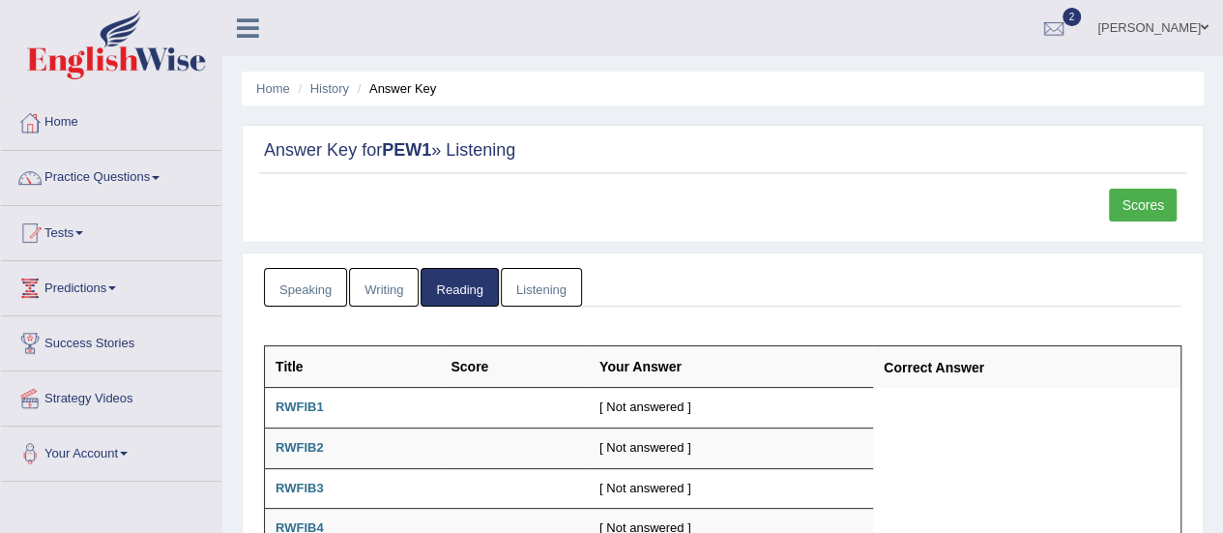
click at [534, 272] on link "Listening" at bounding box center [541, 288] width 81 height 40
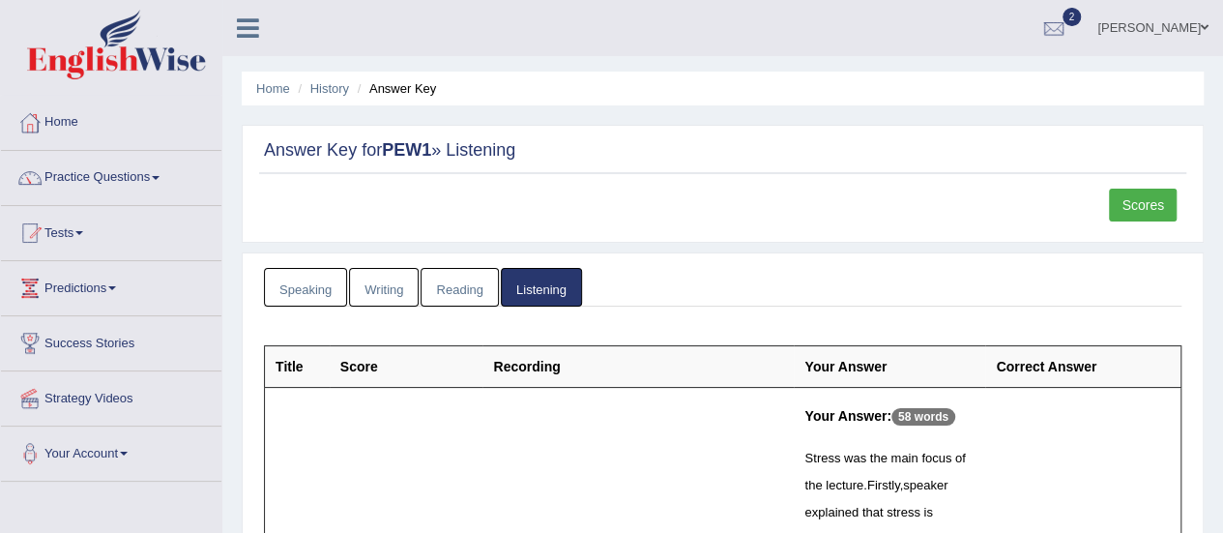
click at [601, 192] on link "Scores" at bounding box center [1143, 204] width 68 height 33
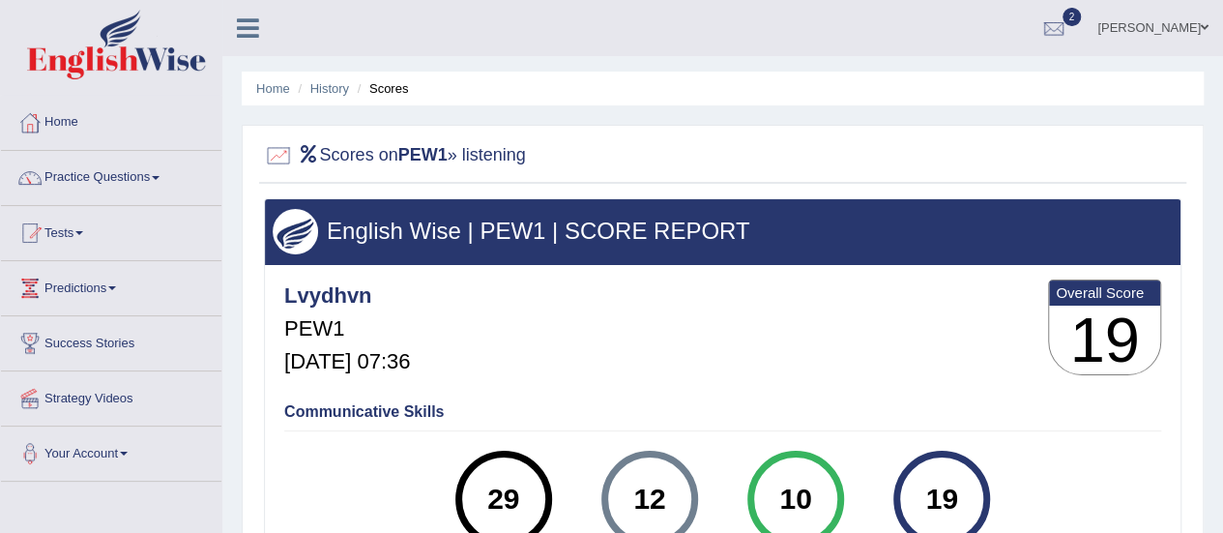
click at [335, 100] on ul "Home History Scores" at bounding box center [723, 89] width 962 height 34
click at [339, 85] on link "History" at bounding box center [329, 88] width 39 height 14
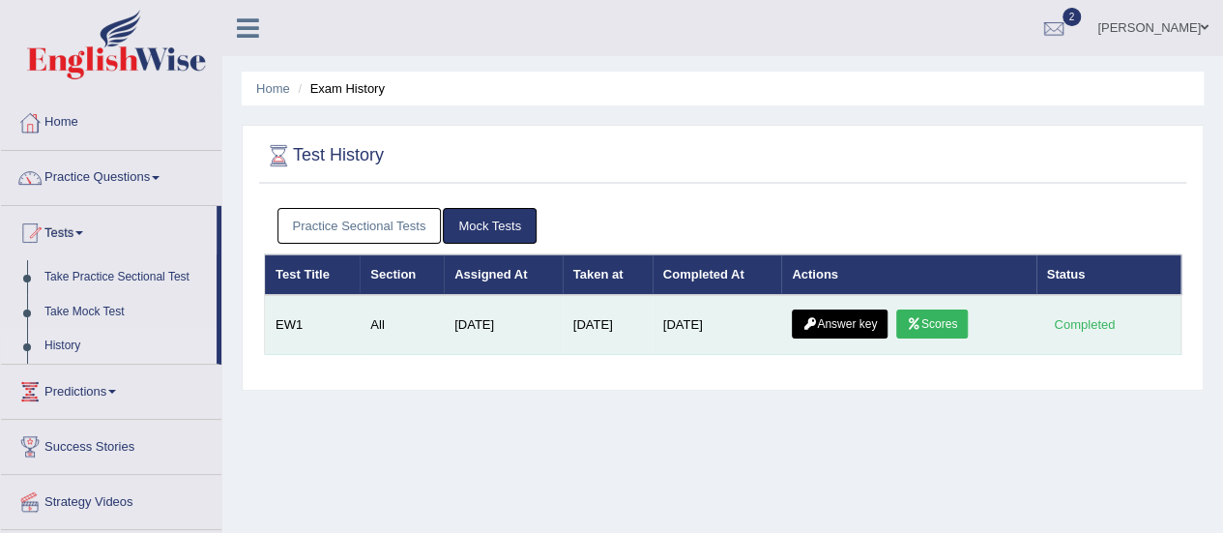
click at [870, 328] on link "Answer key" at bounding box center [840, 323] width 96 height 29
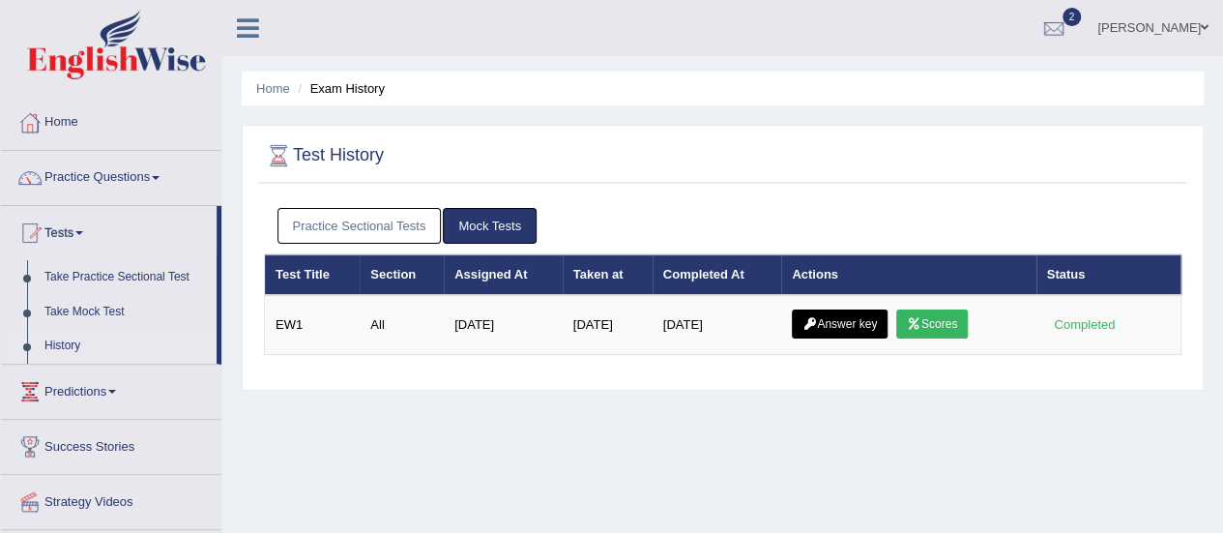
click at [331, 210] on link "Practice Sectional Tests" at bounding box center [359, 226] width 164 height 36
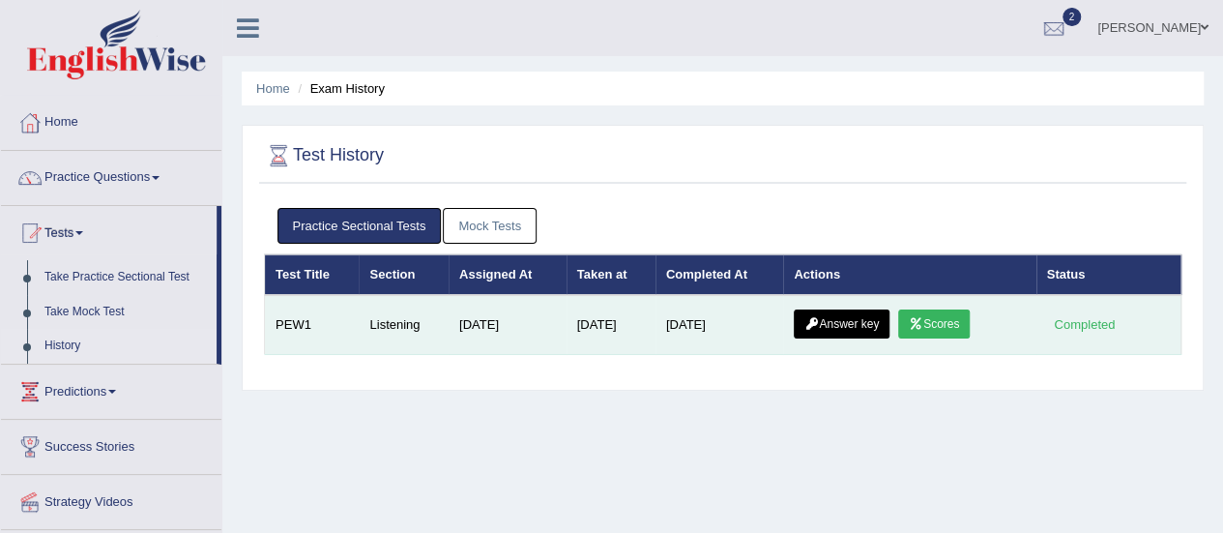
click at [868, 317] on link "Answer key" at bounding box center [842, 323] width 96 height 29
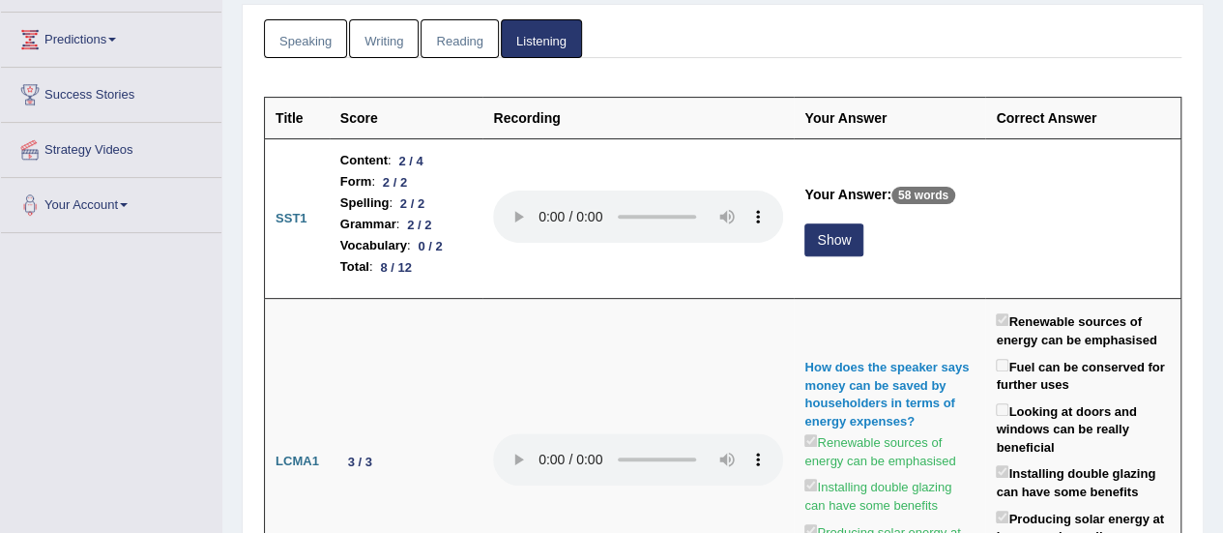
scroll to position [246, 0]
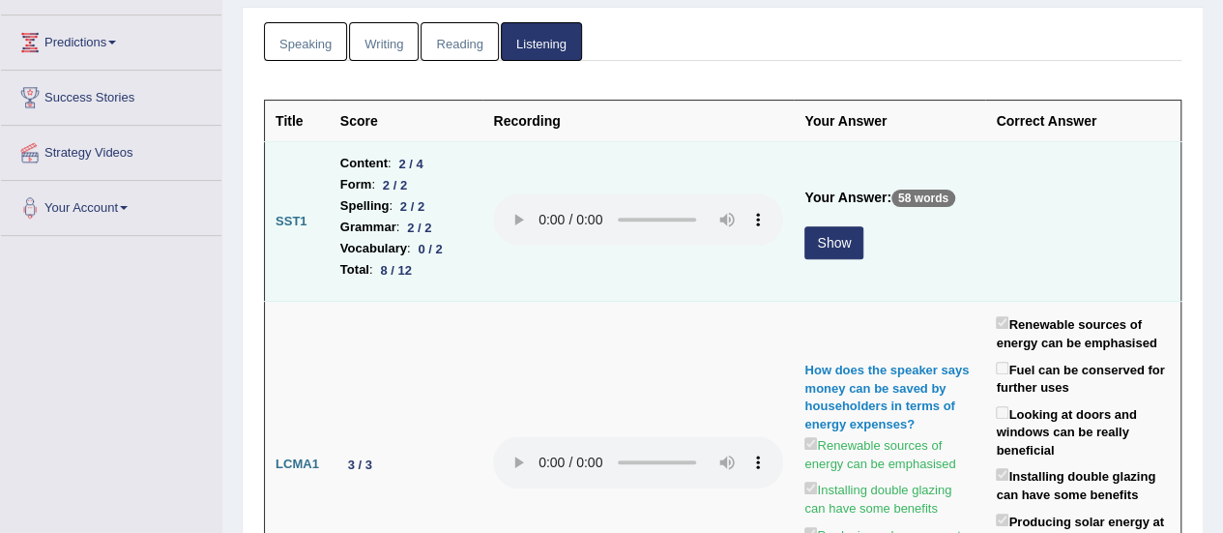
click at [806, 229] on button "Show" at bounding box center [833, 242] width 59 height 33
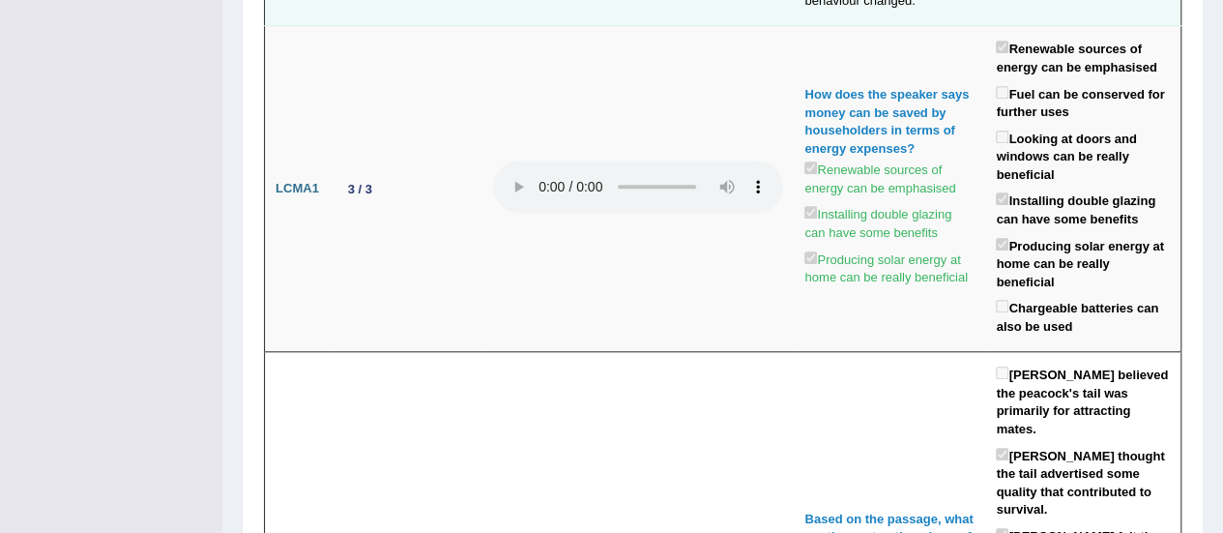
scroll to position [777, 0]
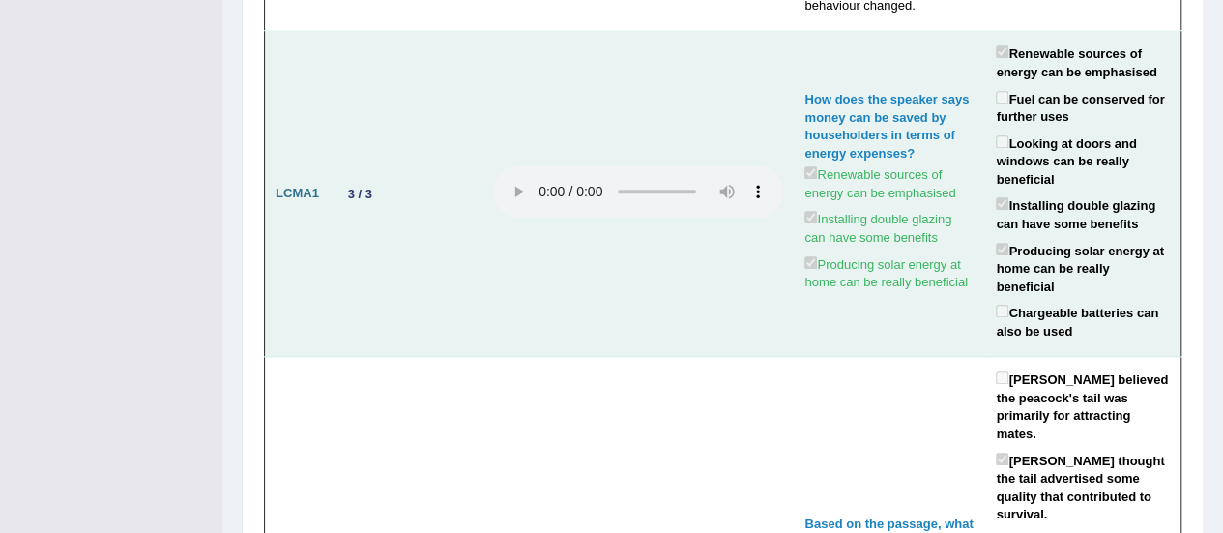
drag, startPoint x: 793, startPoint y: 86, endPoint x: 949, endPoint y: 287, distance: 254.8
click at [949, 287] on td "How does the speaker says money can be saved by householders in terms of energy…" at bounding box center [889, 194] width 191 height 326
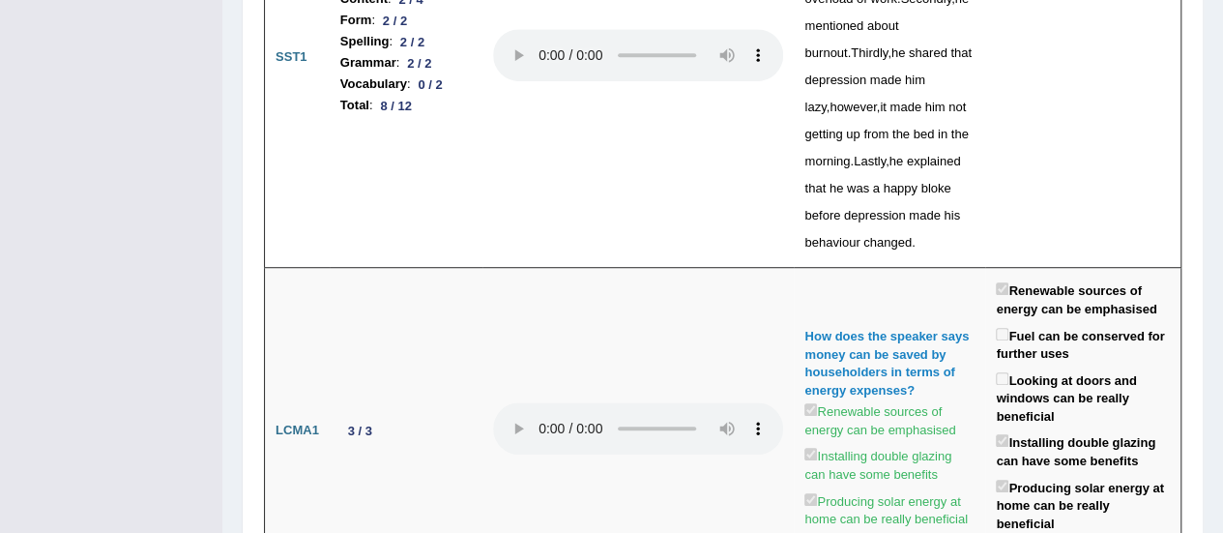
scroll to position [0, 0]
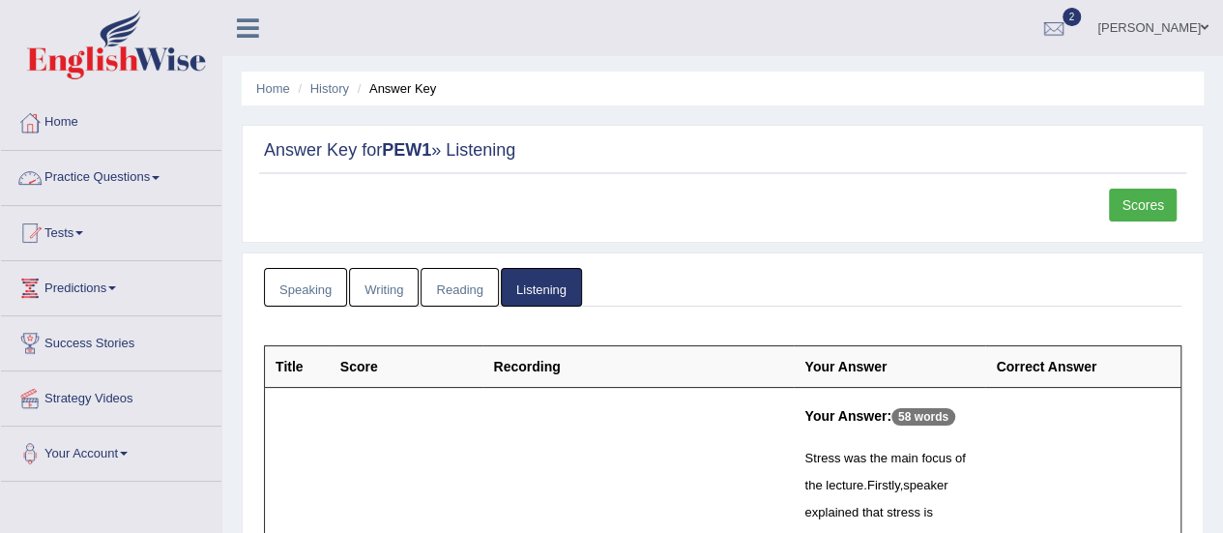
click at [1147, 210] on link "Scores" at bounding box center [1143, 204] width 68 height 33
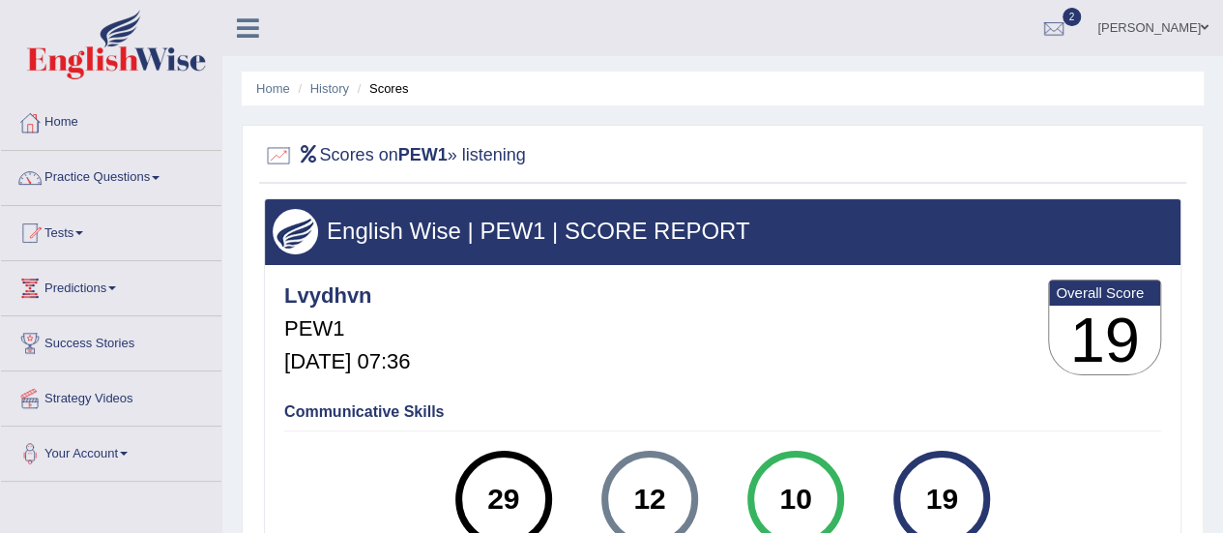
click at [325, 96] on li "History" at bounding box center [321, 88] width 56 height 18
click at [331, 89] on link "History" at bounding box center [329, 88] width 39 height 14
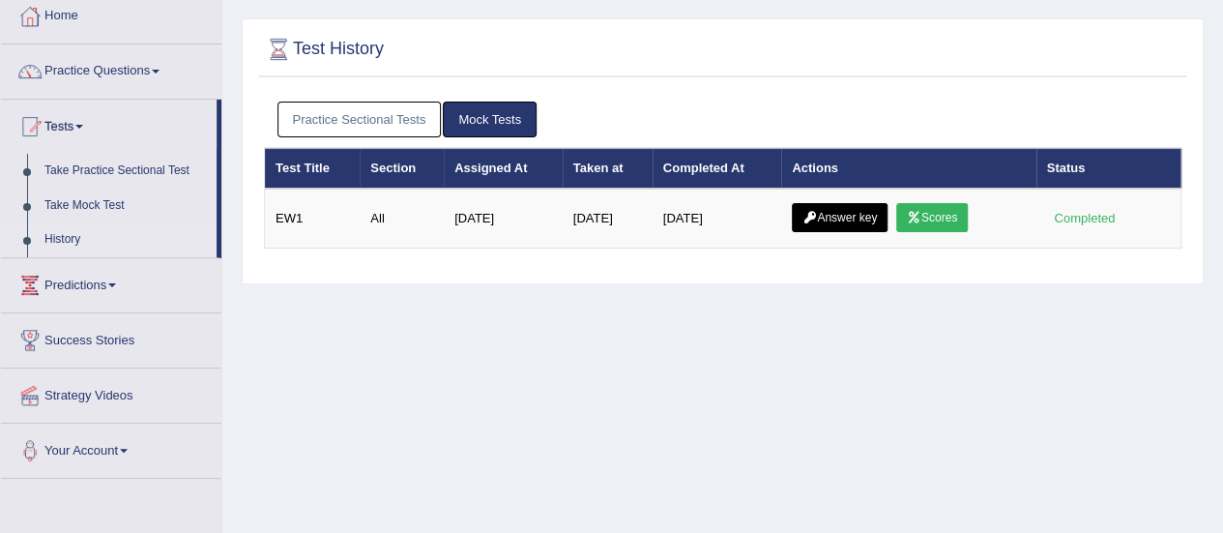
scroll to position [103, 0]
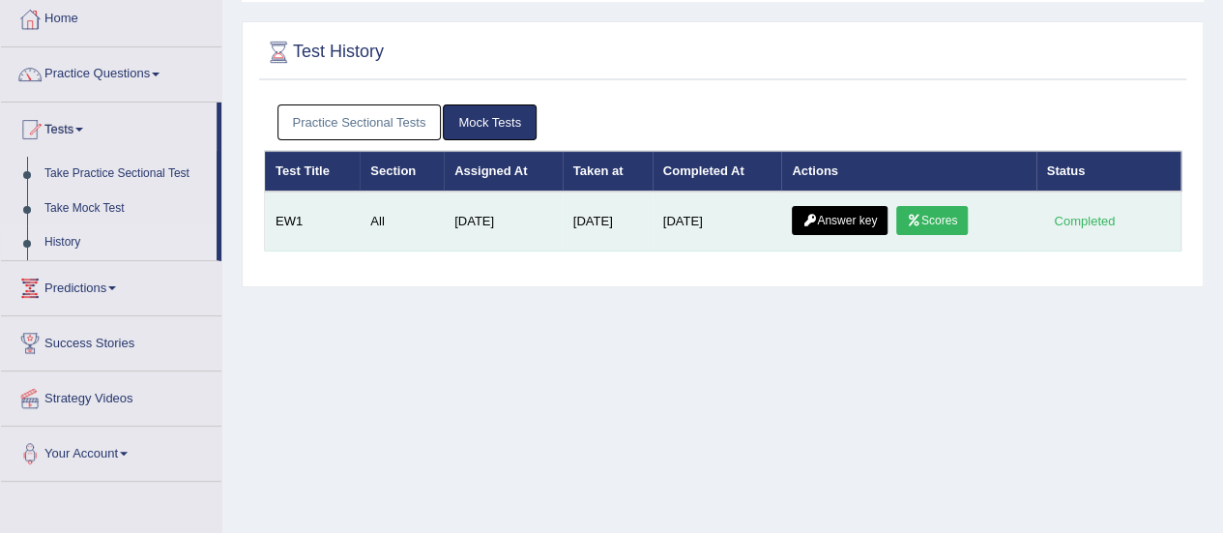
click at [860, 217] on link "Answer key" at bounding box center [840, 220] width 96 height 29
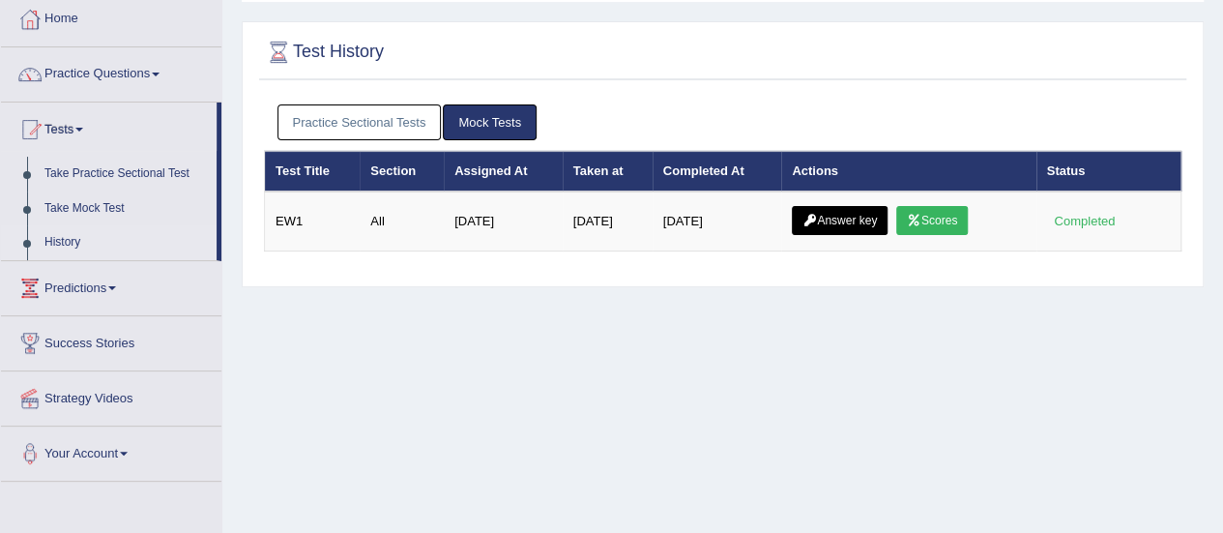
click at [366, 119] on link "Practice Sectional Tests" at bounding box center [359, 122] width 164 height 36
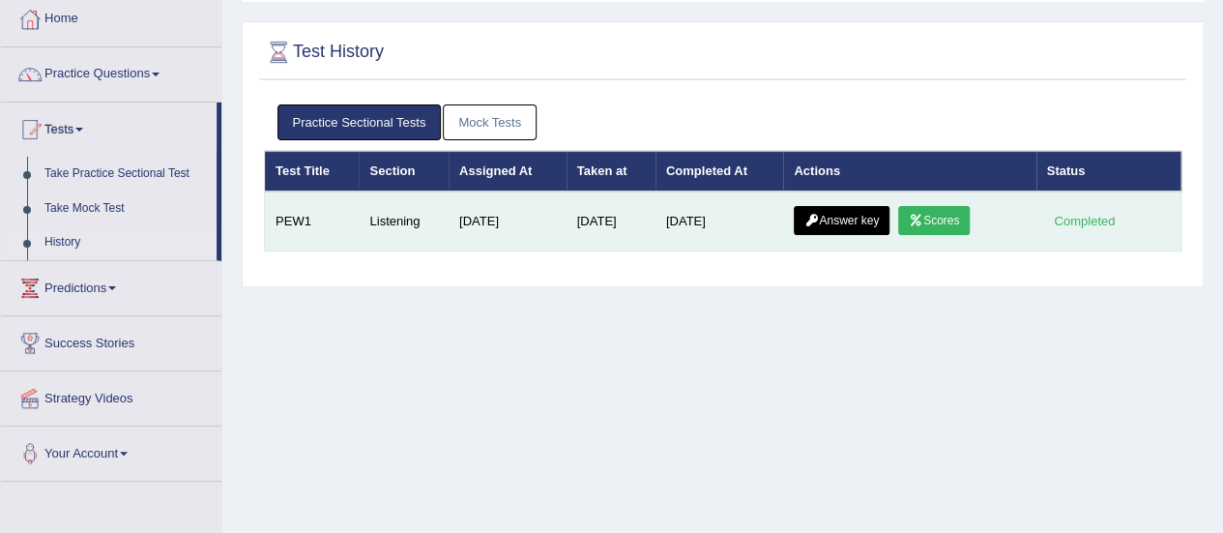
click at [846, 223] on link "Answer key" at bounding box center [842, 220] width 96 height 29
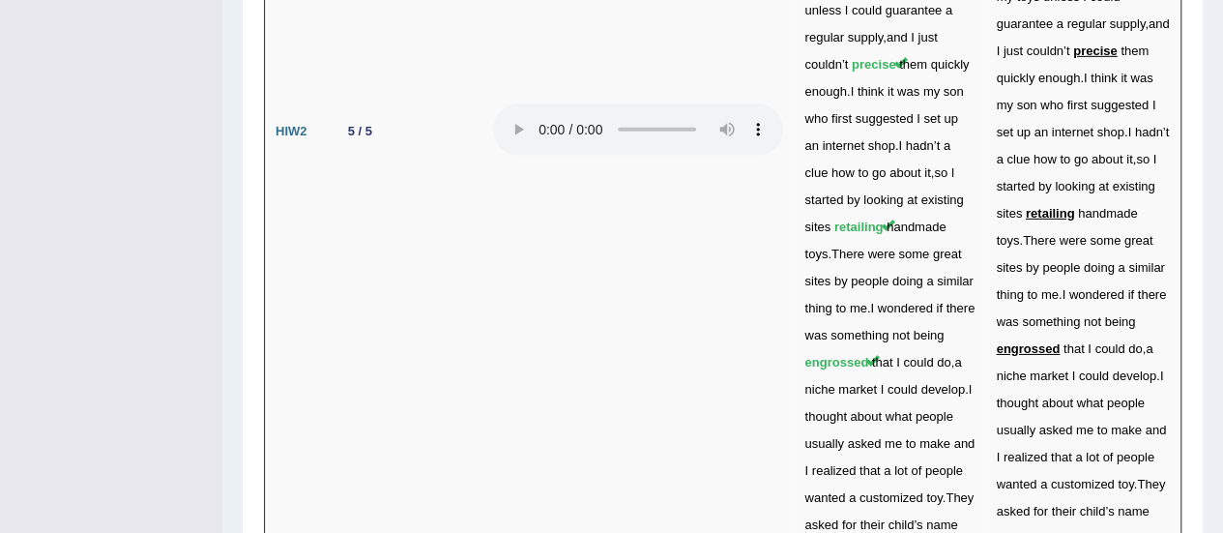
scroll to position [6717, 0]
